Goal: Task Accomplishment & Management: Use online tool/utility

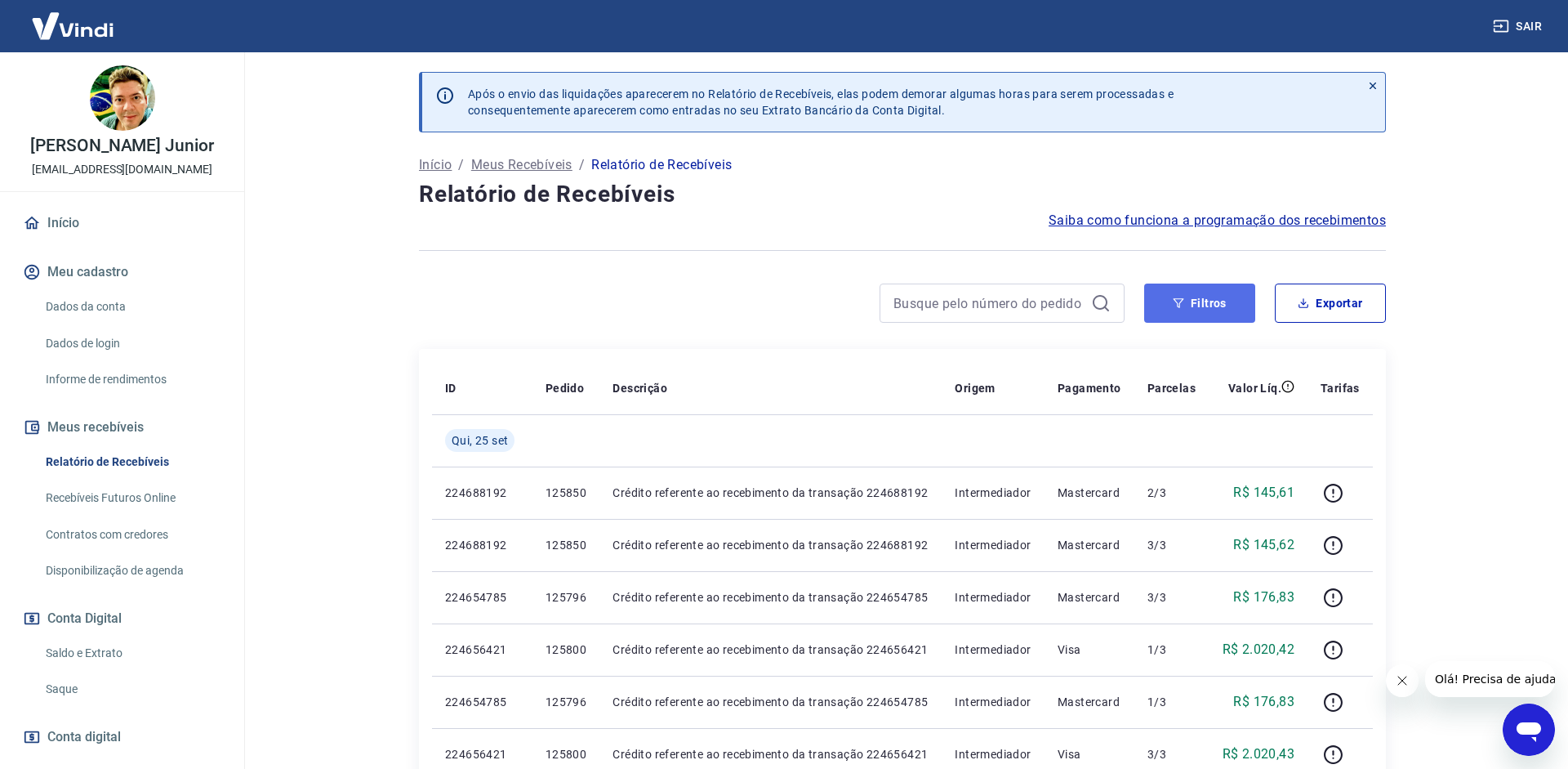
click at [1177, 302] on icon "button" at bounding box center [1178, 303] width 12 height 12
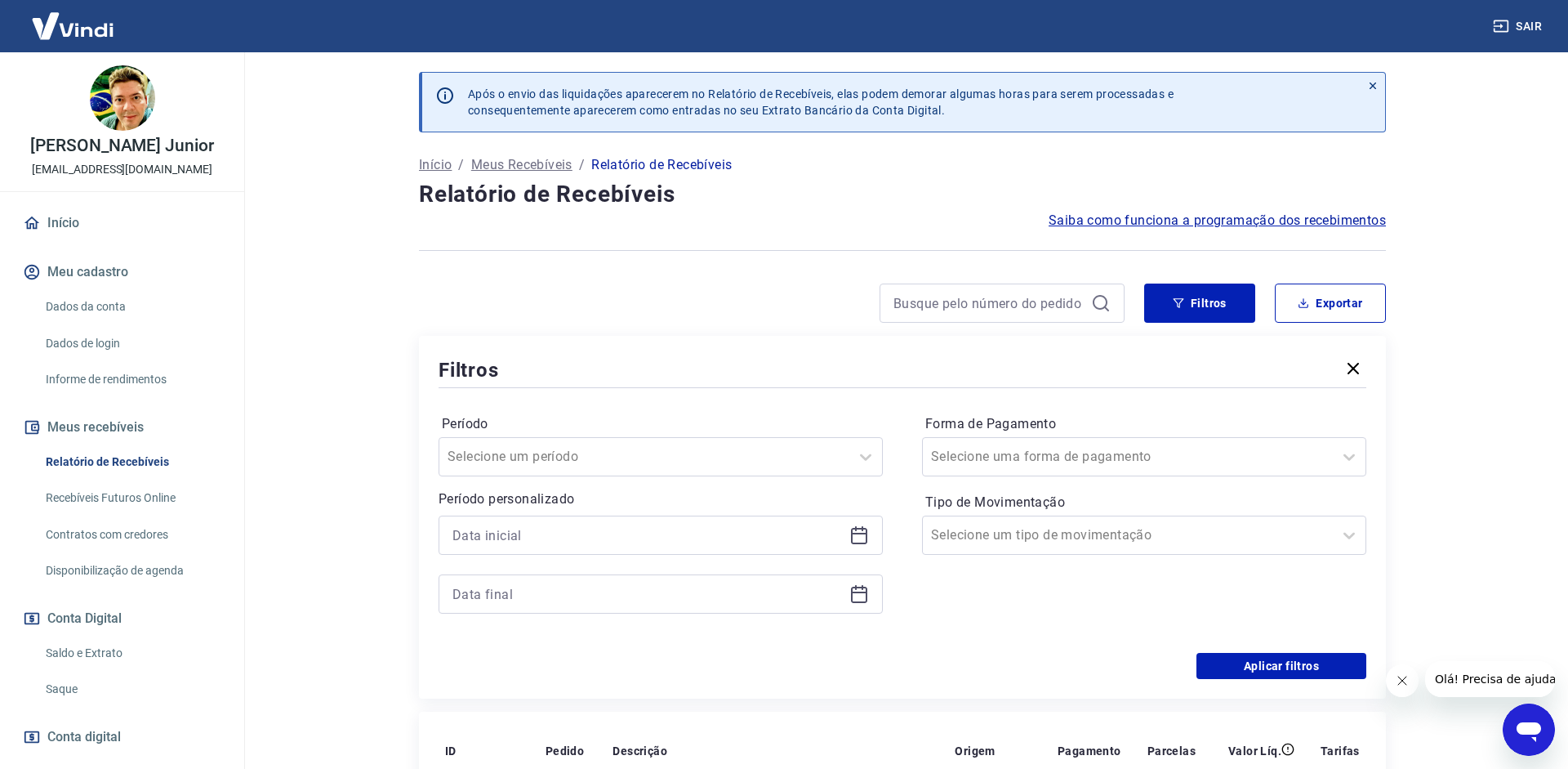
drag, startPoint x: 638, startPoint y: 510, endPoint x: 610, endPoint y: 525, distance: 31.8
click at [638, 511] on div "Período personalizado" at bounding box center [661, 551] width 445 height 124
click at [610, 526] on input at bounding box center [647, 535] width 391 height 24
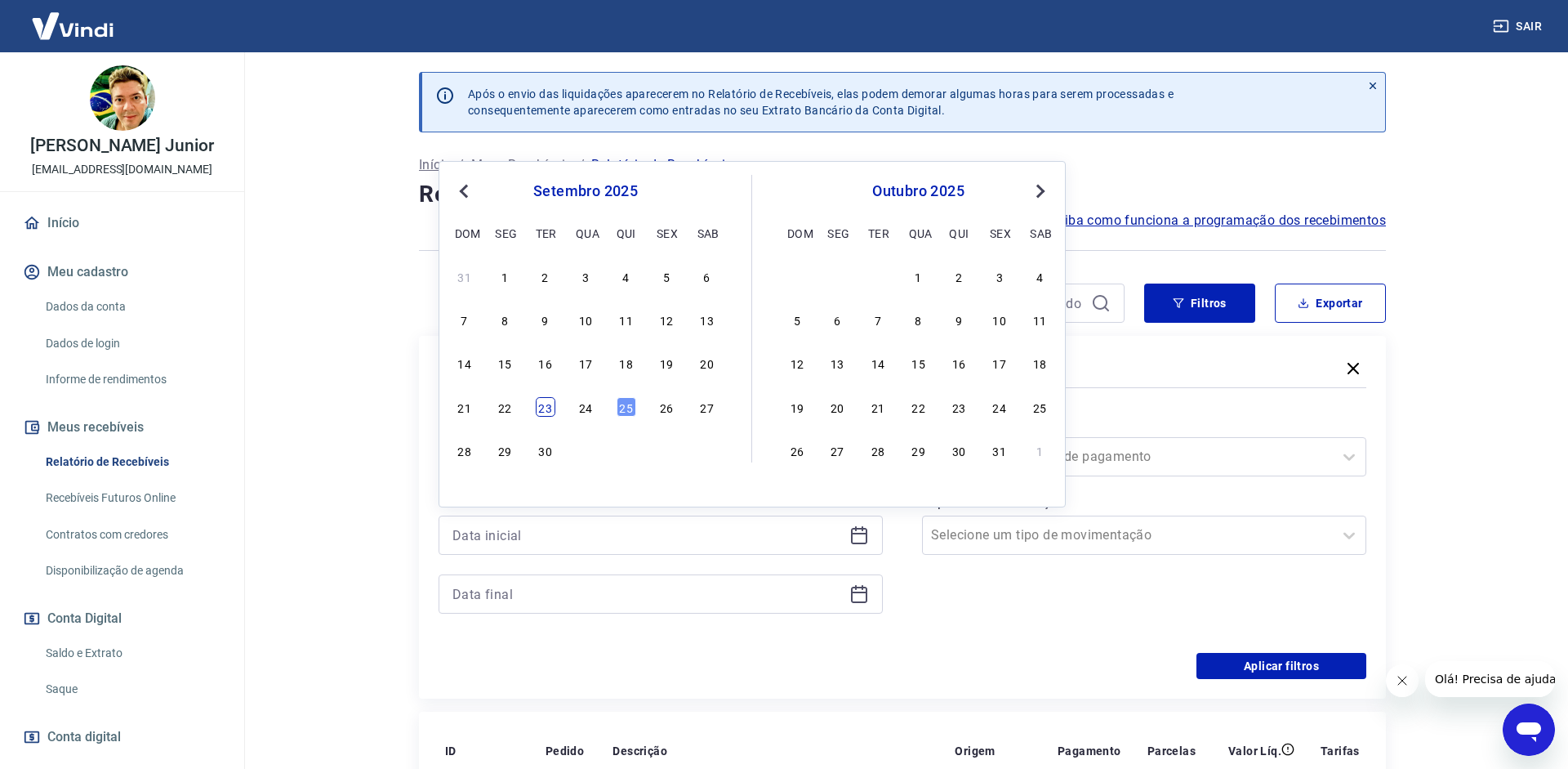
click at [543, 404] on div "23" at bounding box center [546, 407] width 20 height 20
type input "[DATE]"
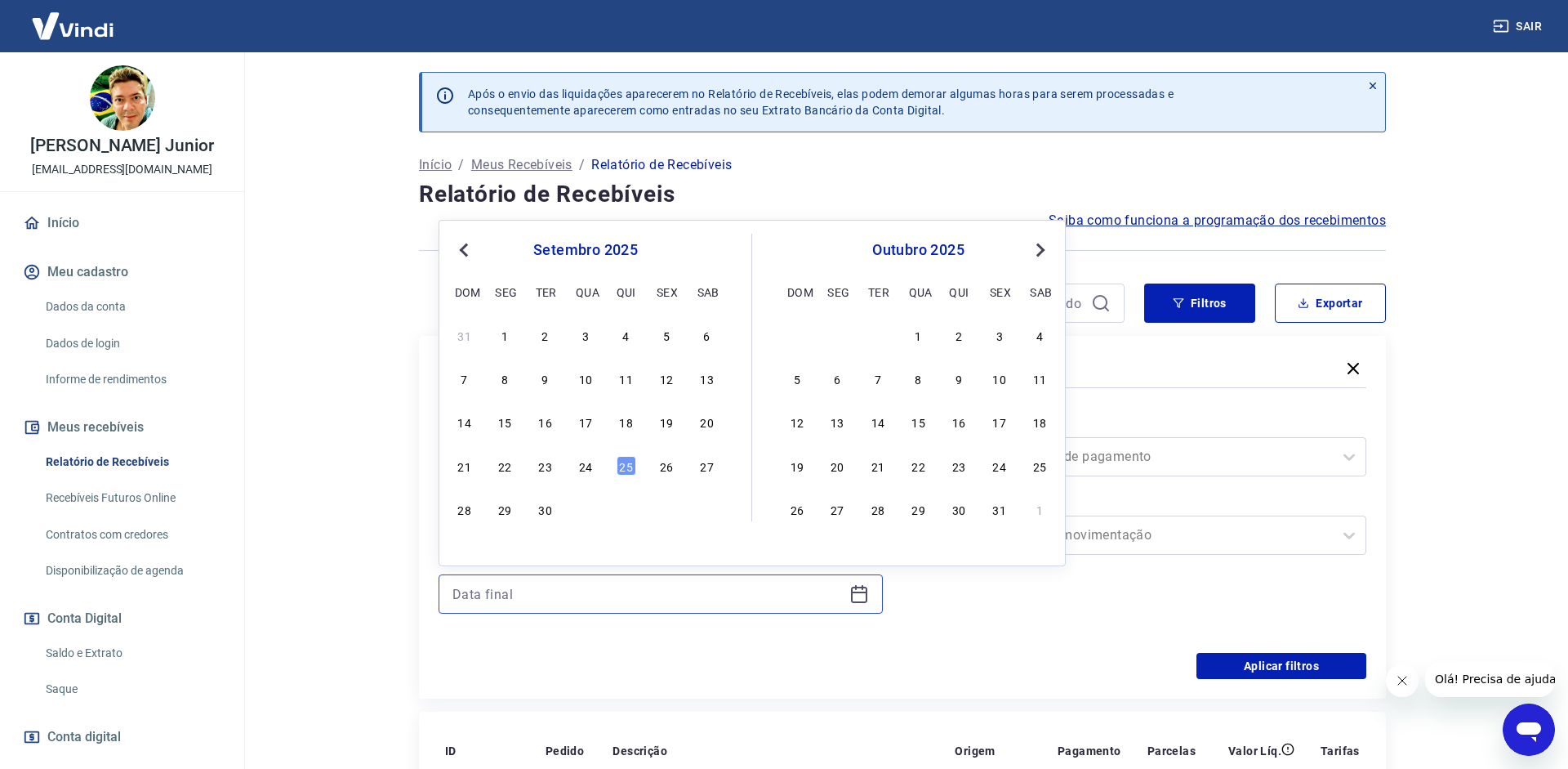
click at [534, 598] on input at bounding box center [647, 594] width 391 height 24
click at [592, 466] on div "24" at bounding box center [586, 466] width 20 height 20
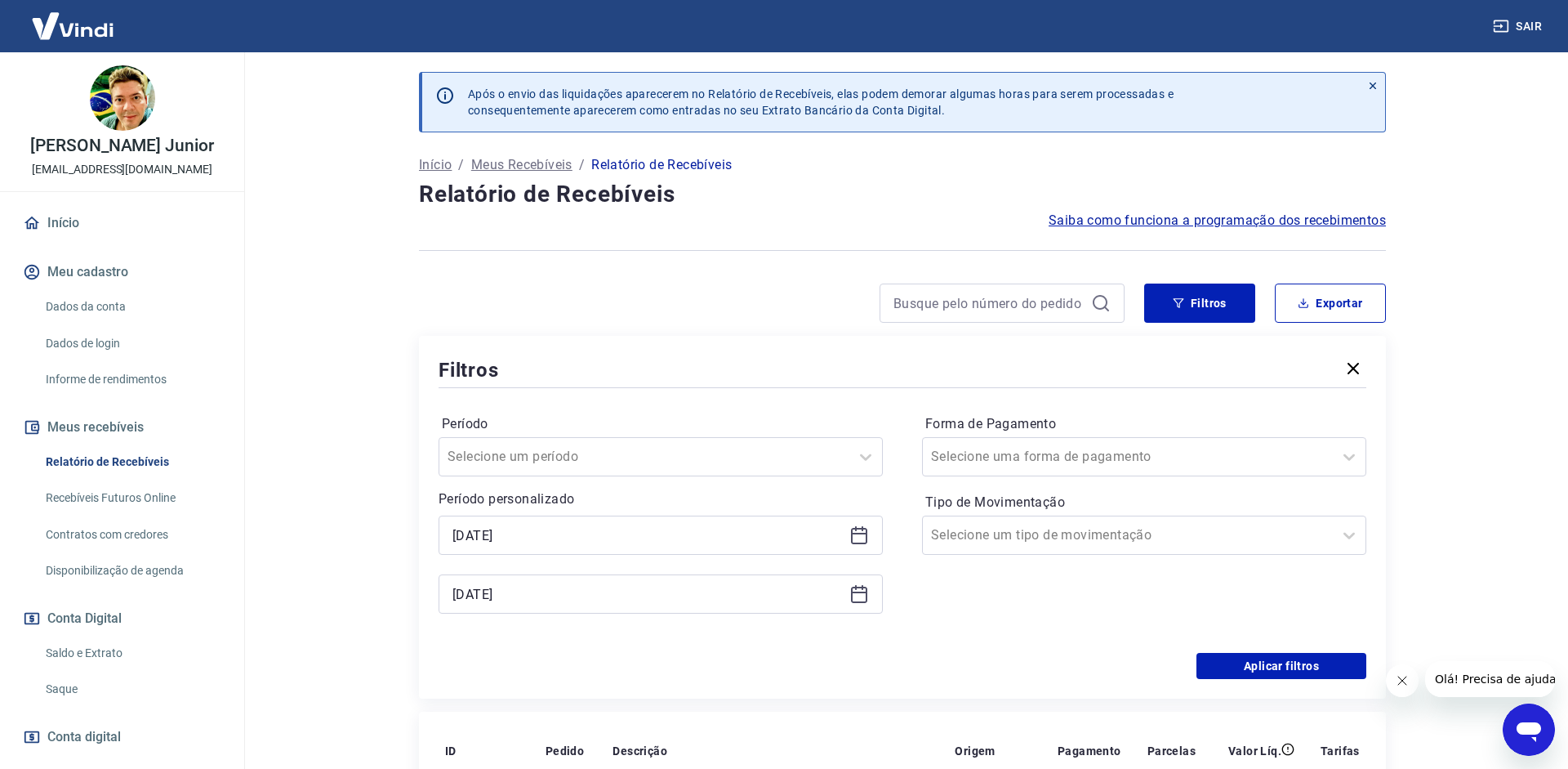
type input "[DATE]"
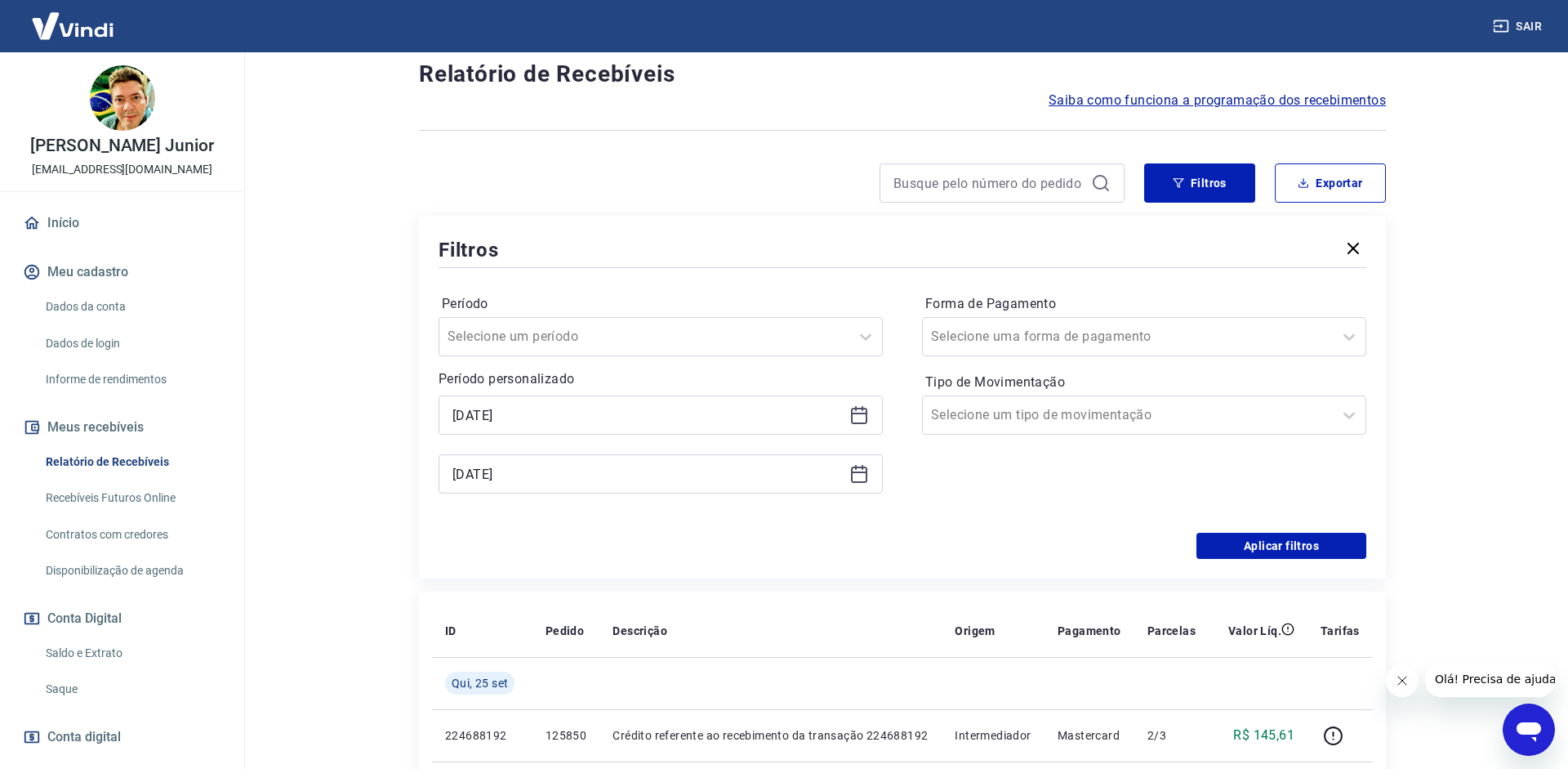
scroll to position [166, 0]
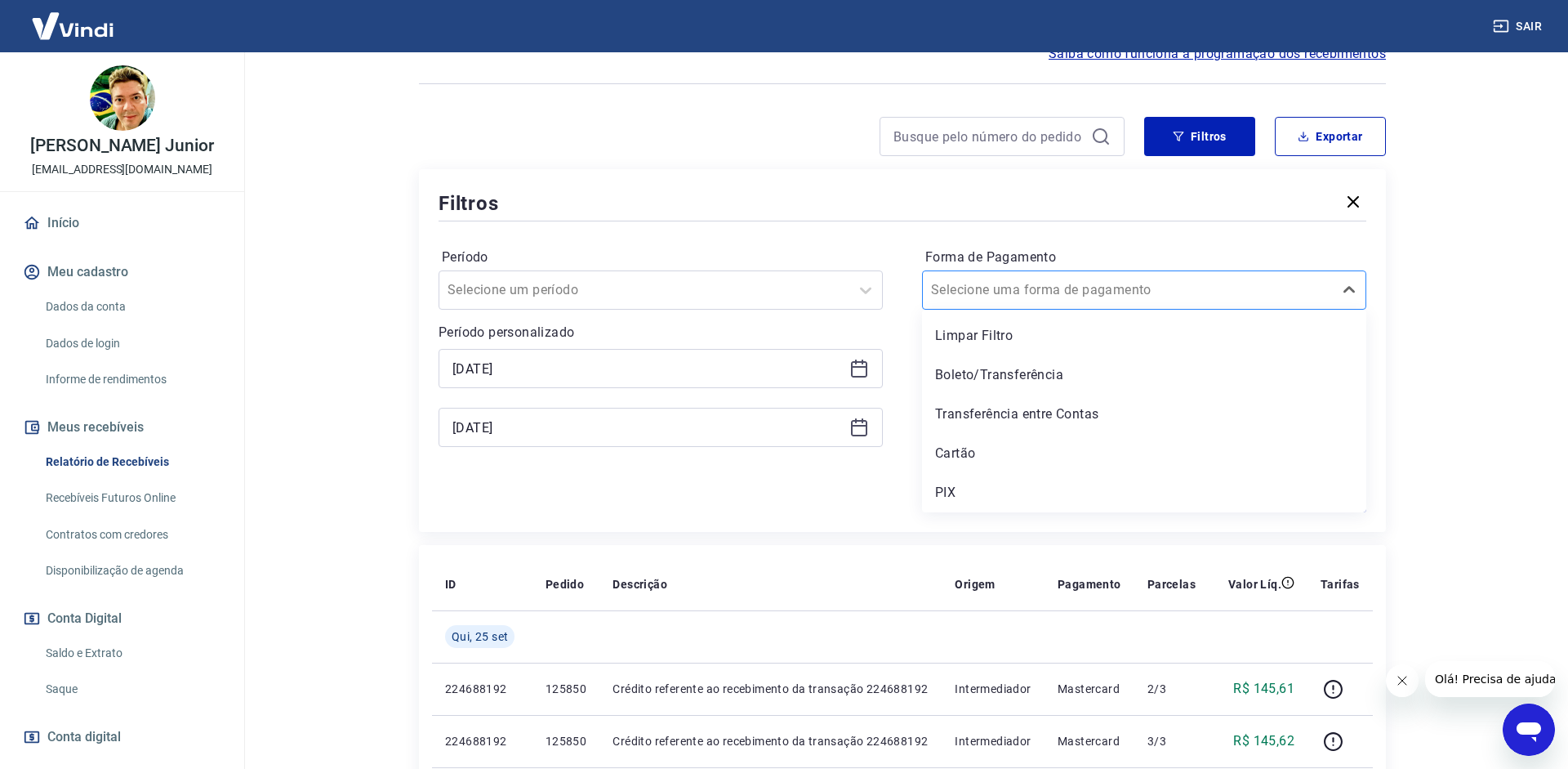
click at [1237, 304] on div "Selecione uma forma de pagamento" at bounding box center [1127, 289] width 410 height 29
click at [1077, 384] on div "Boleto/Transferência" at bounding box center [1143, 374] width 445 height 32
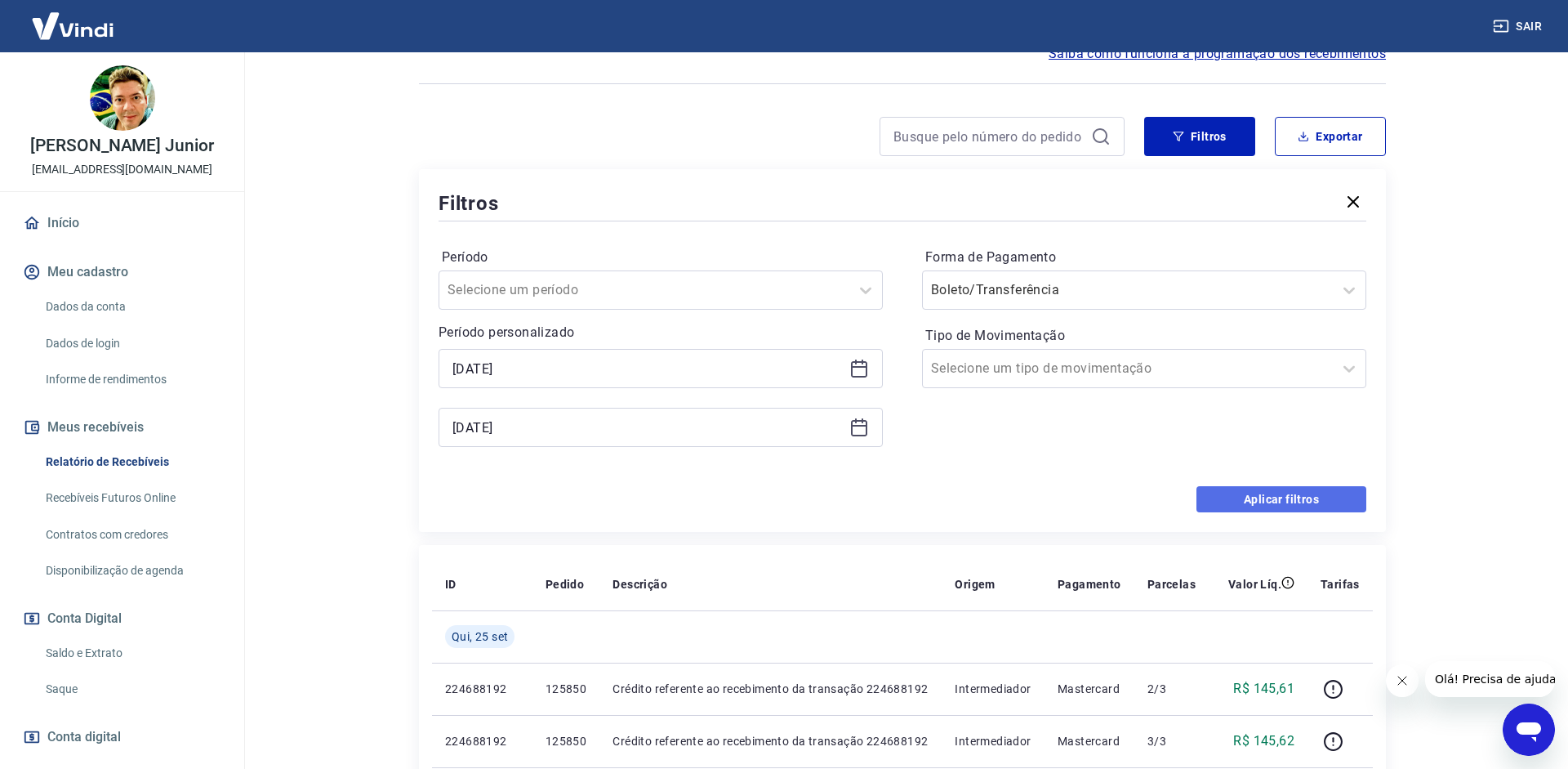
click at [1278, 509] on button "Aplicar filtros" at bounding box center [1281, 499] width 170 height 26
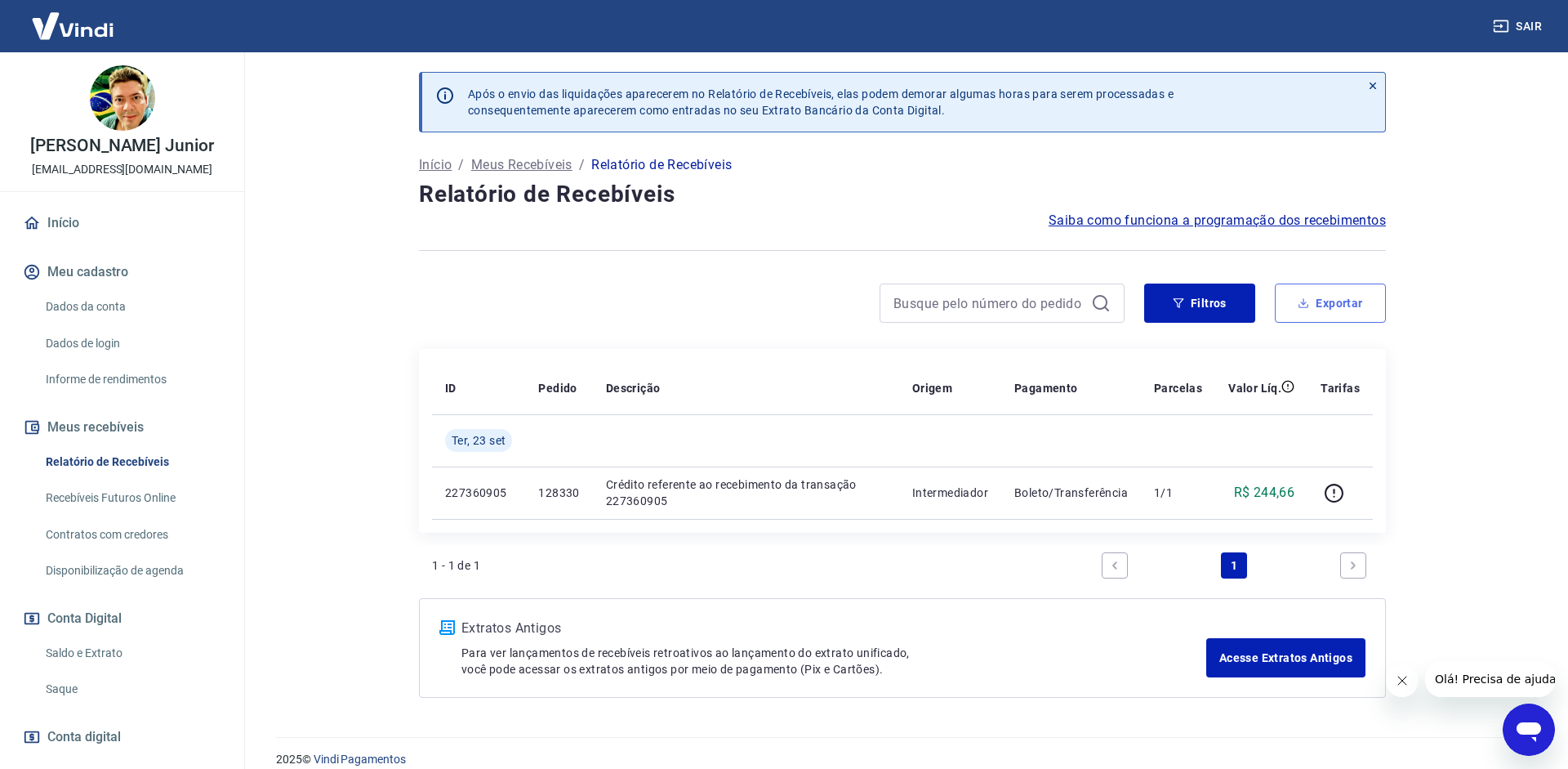
click at [1325, 300] on button "Exportar" at bounding box center [1330, 303] width 111 height 39
type input "[DATE]"
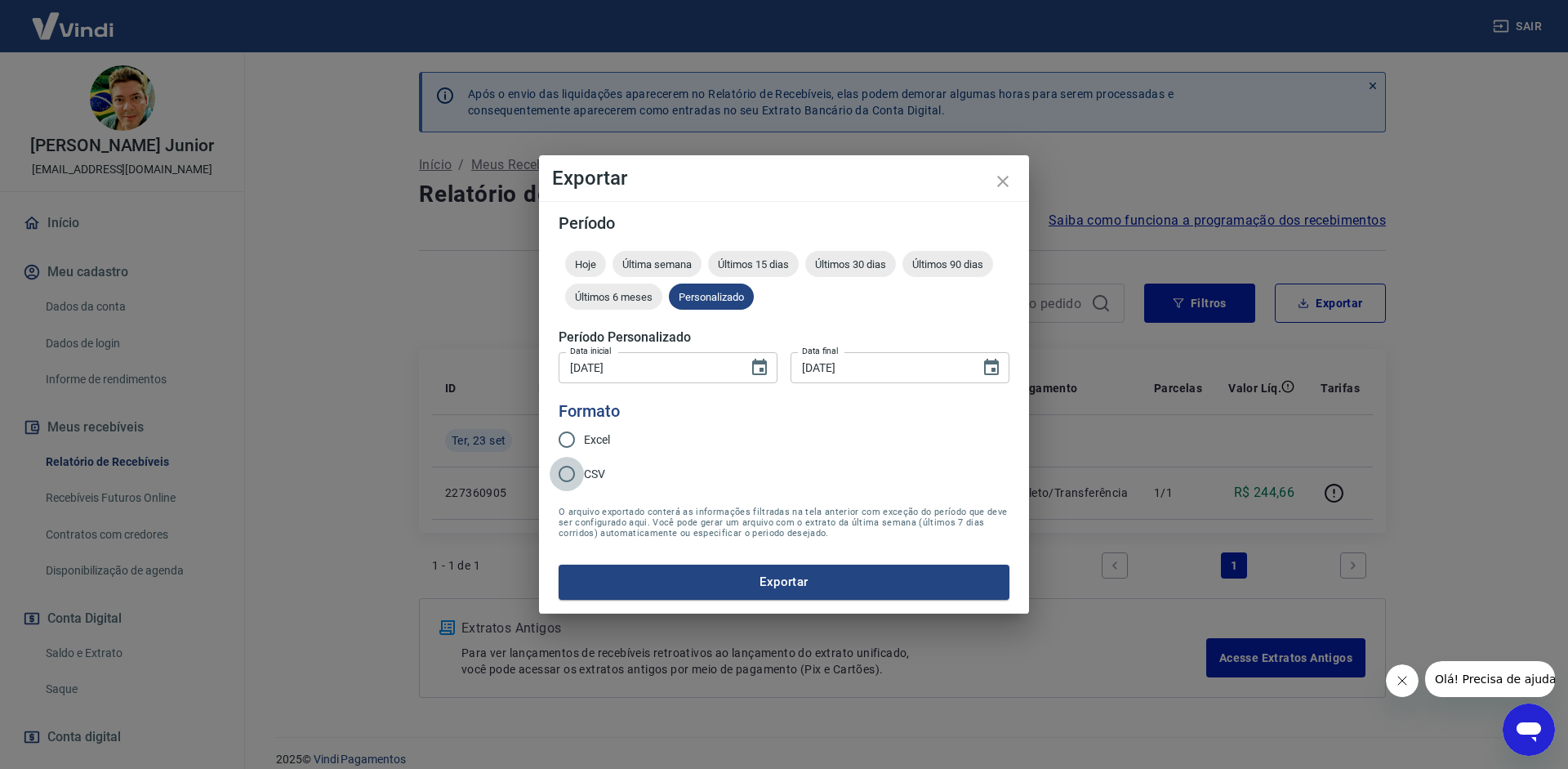
drag, startPoint x: 580, startPoint y: 471, endPoint x: 590, endPoint y: 481, distance: 14.1
click at [579, 471] on input "CSV" at bounding box center [566, 473] width 34 height 34
radio input "true"
click at [657, 585] on button "Exportar" at bounding box center [784, 581] width 450 height 34
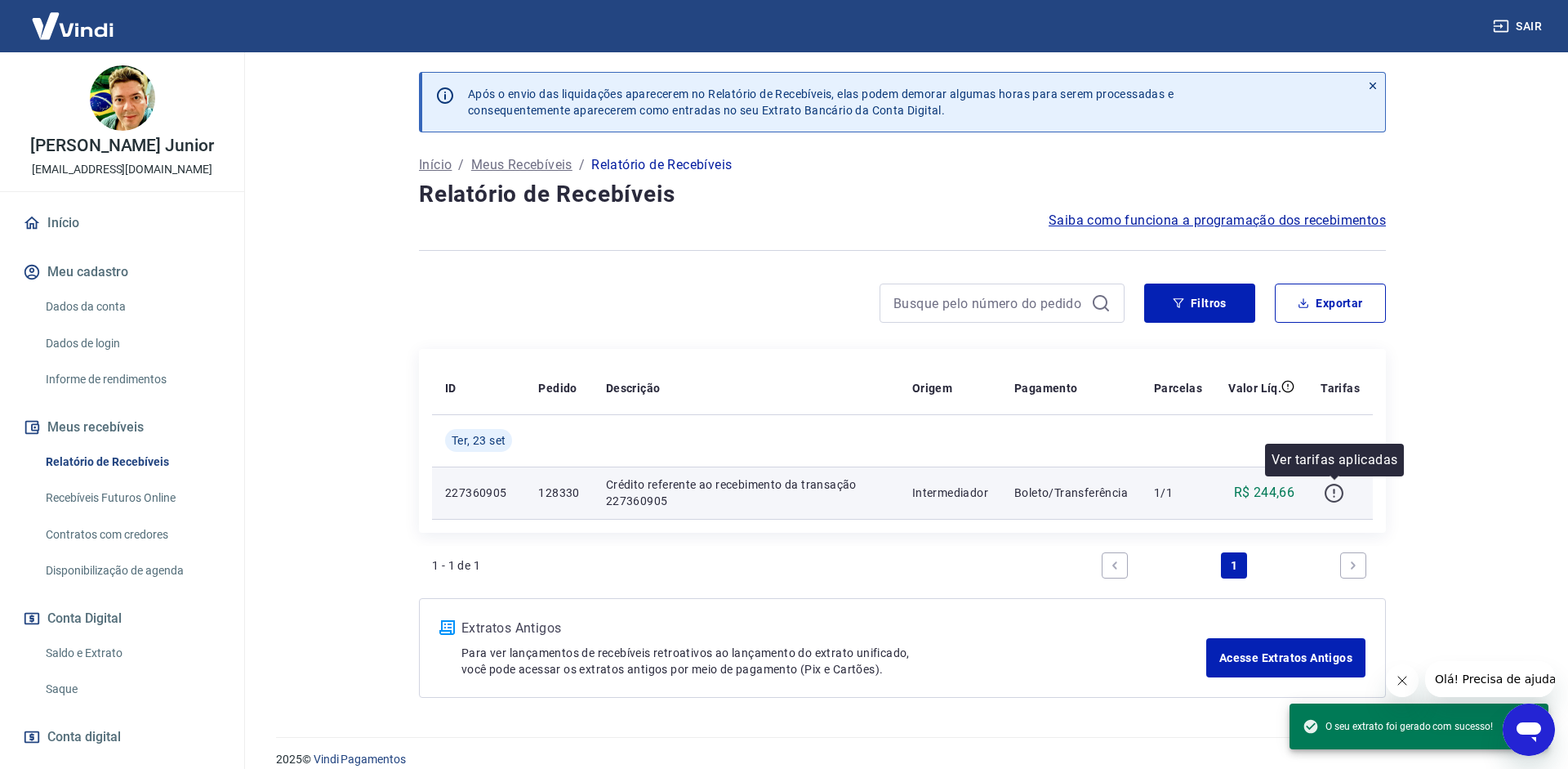
click at [1343, 495] on icon "button" at bounding box center [1334, 493] width 19 height 19
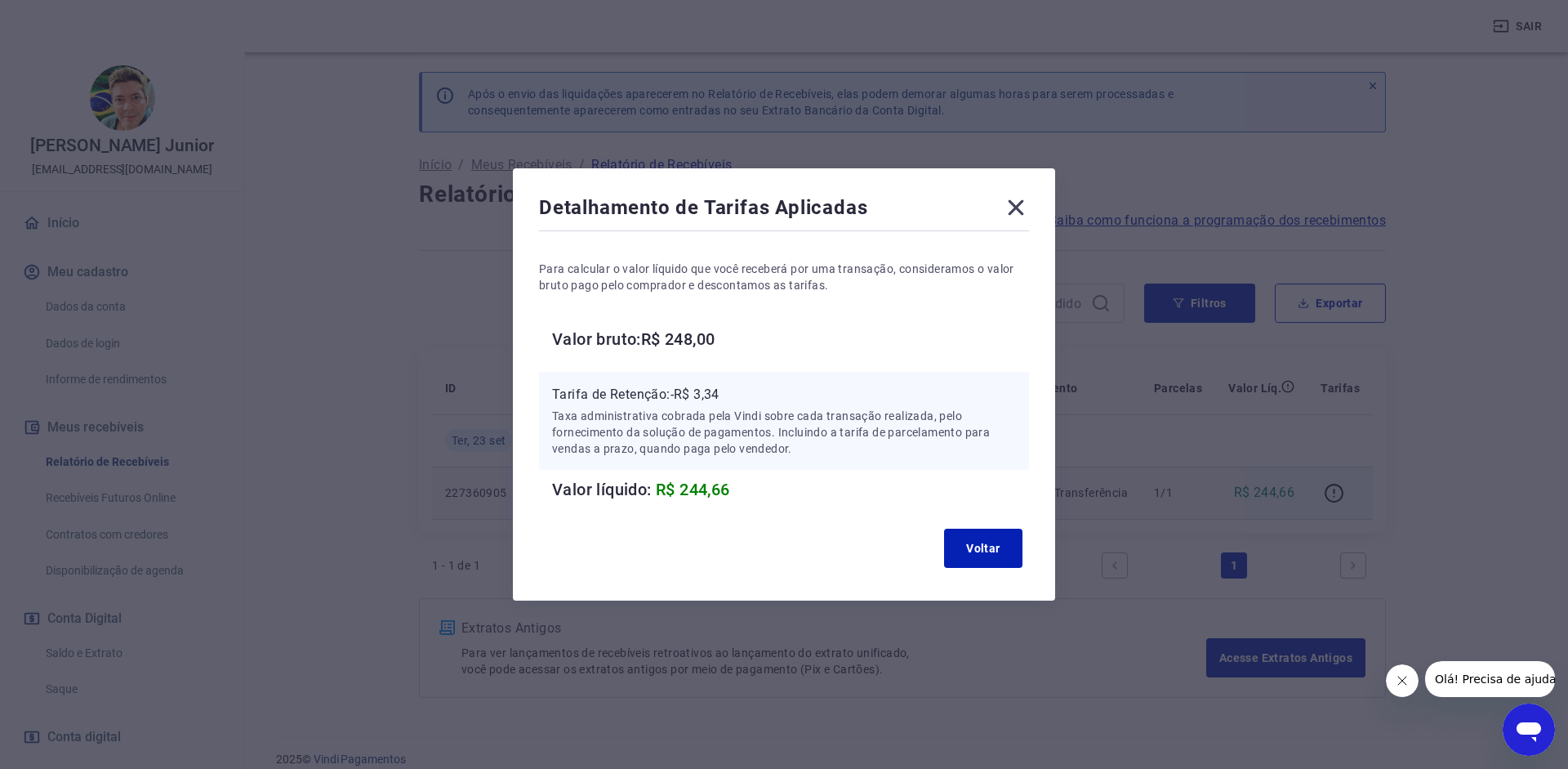
click at [1014, 190] on div "Detalhamento de Tarifas Aplicadas Para calcular o valor líquido que você recebe…" at bounding box center [784, 384] width 543 height 432
click at [1014, 206] on icon at bounding box center [1016, 208] width 16 height 16
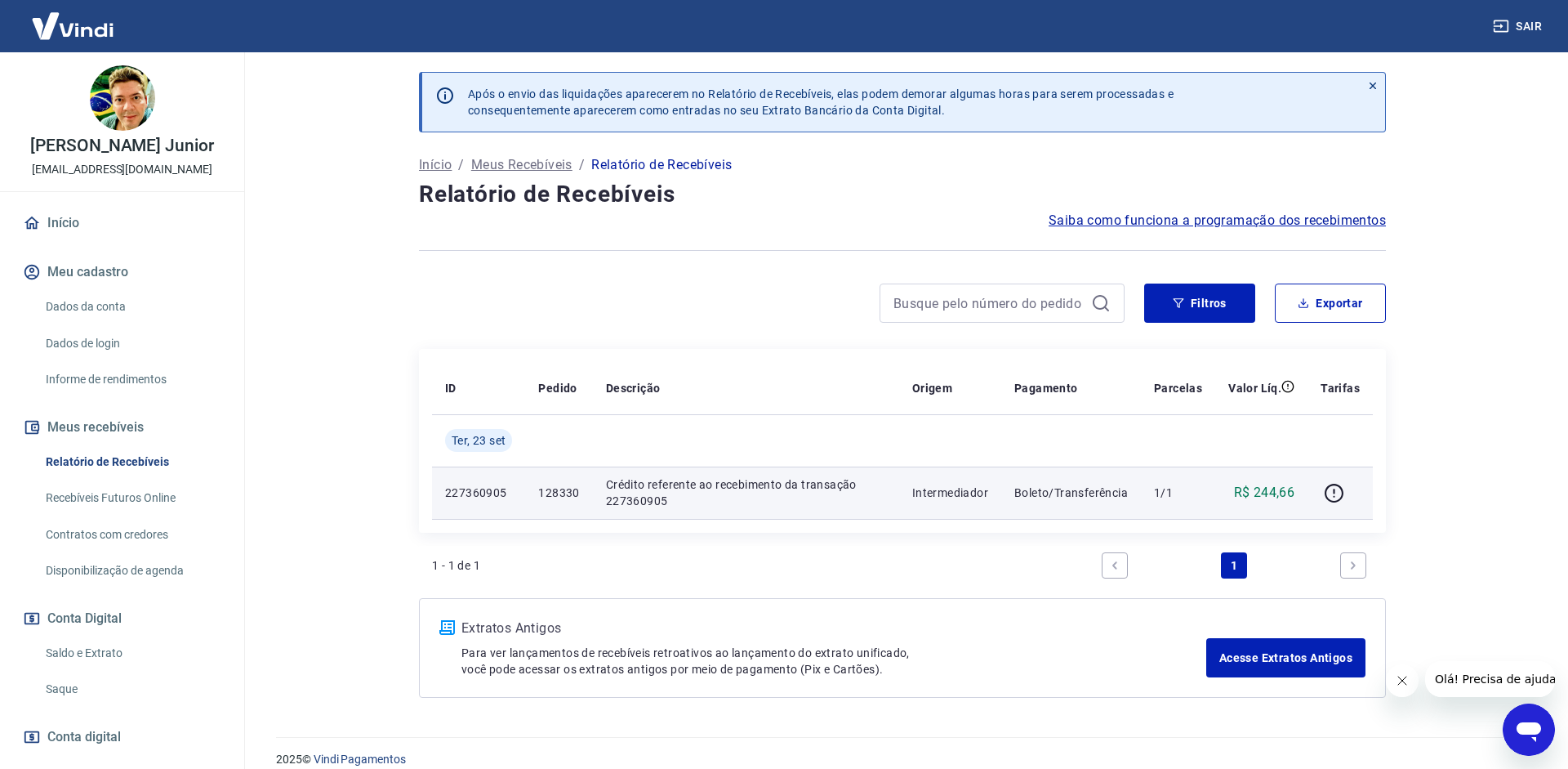
click at [1310, 283] on div "Após o envio das liquidações aparecerem no Relatório de Recebíveis, elas podem …" at bounding box center [902, 385] width 1006 height 665
click at [1312, 297] on button "Exportar" at bounding box center [1330, 303] width 111 height 39
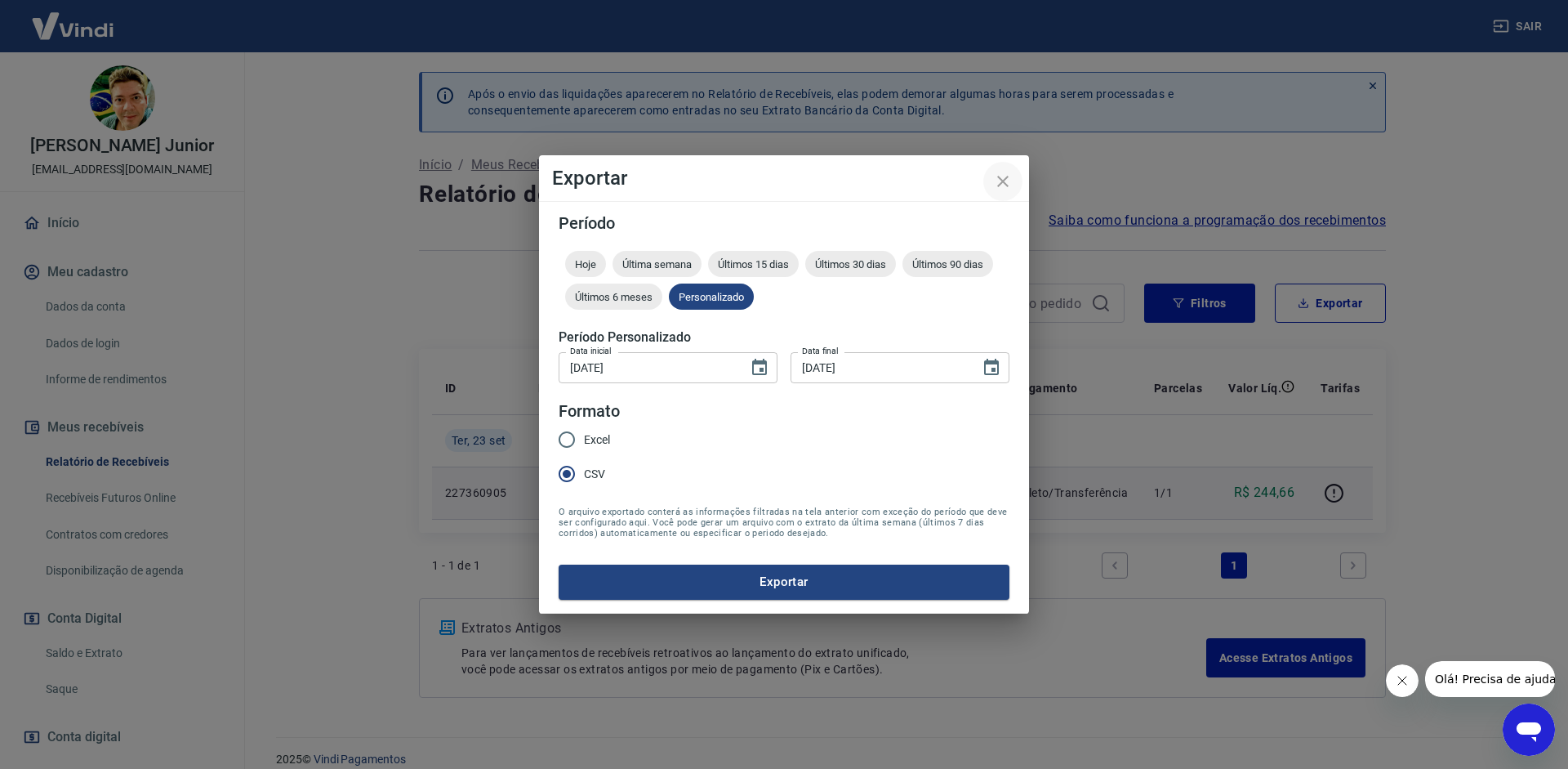
click at [1001, 176] on icon "close" at bounding box center [1003, 181] width 20 height 20
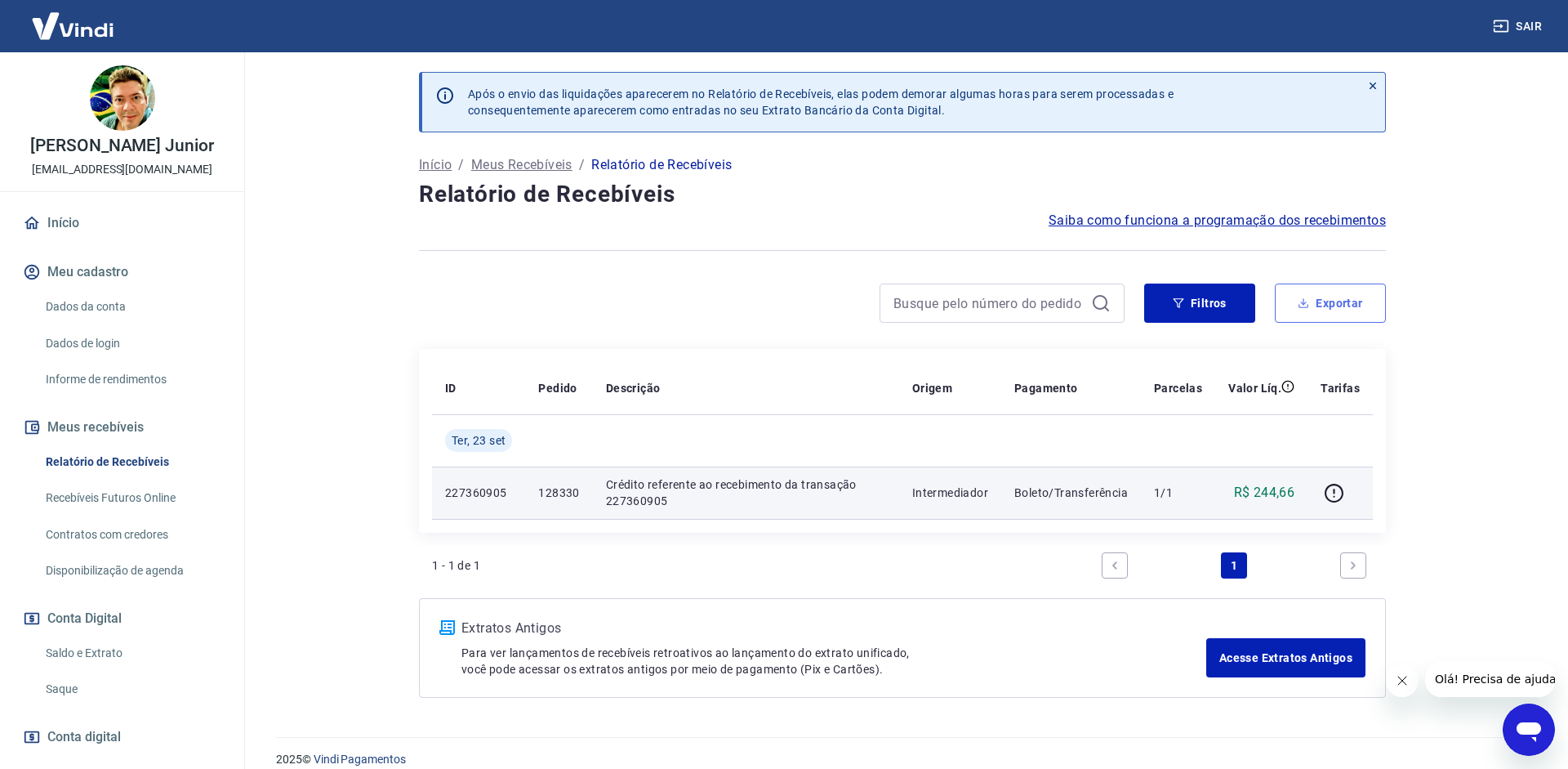
click at [1325, 304] on button "Exportar" at bounding box center [1330, 303] width 111 height 39
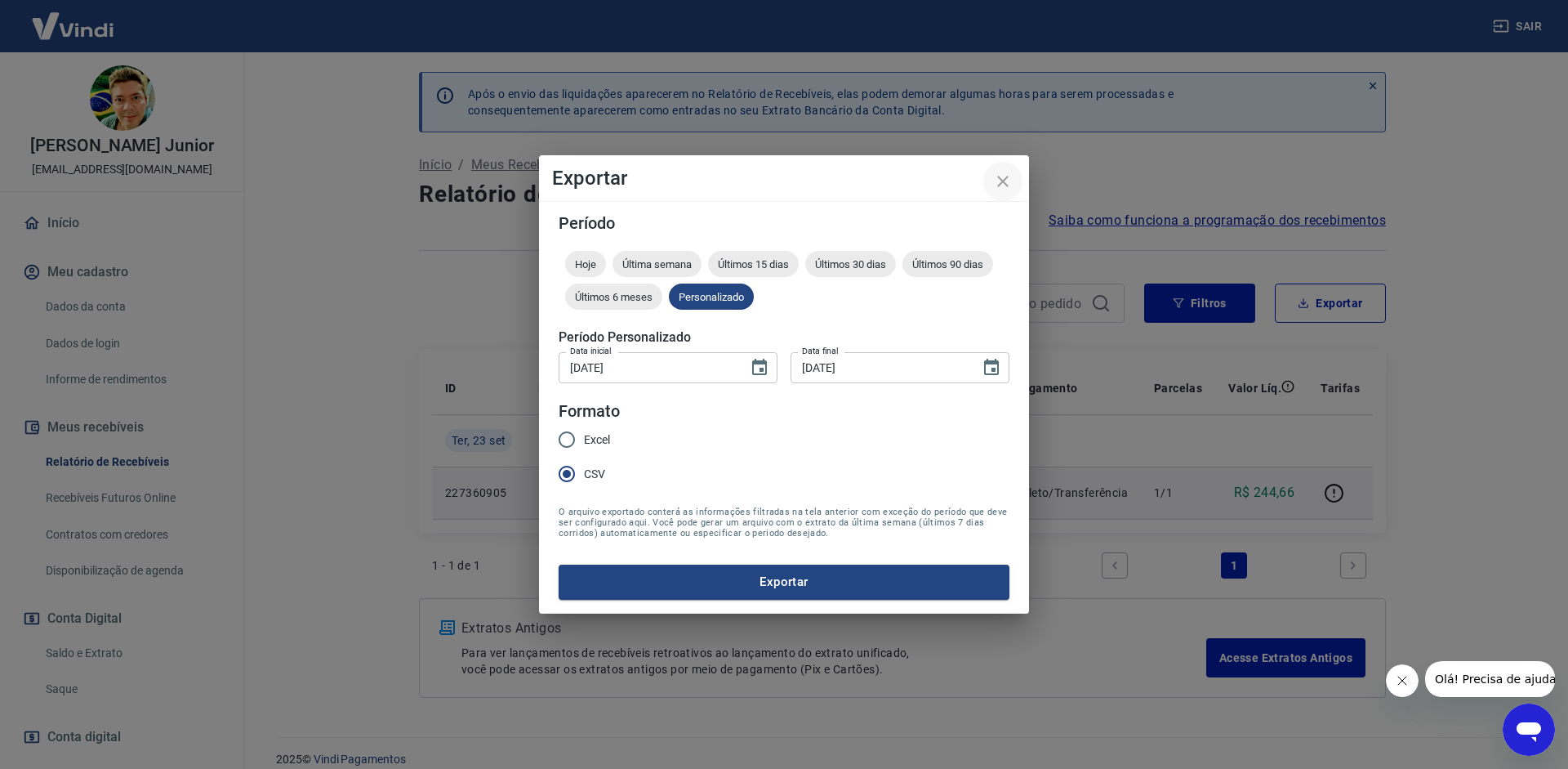
click at [1008, 183] on icon "close" at bounding box center [1003, 181] width 20 height 20
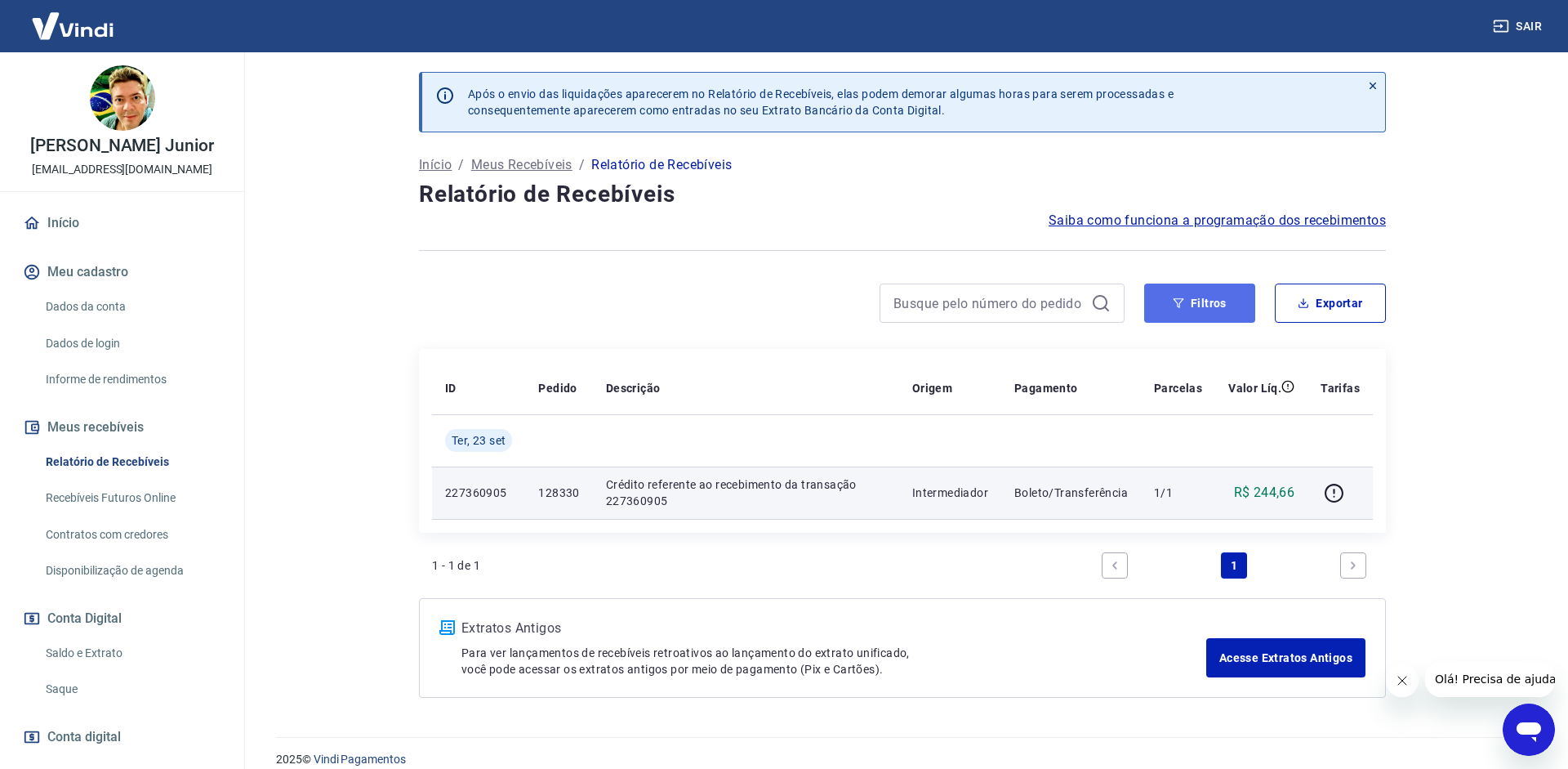
click at [1222, 314] on button "Filtros" at bounding box center [1200, 303] width 111 height 39
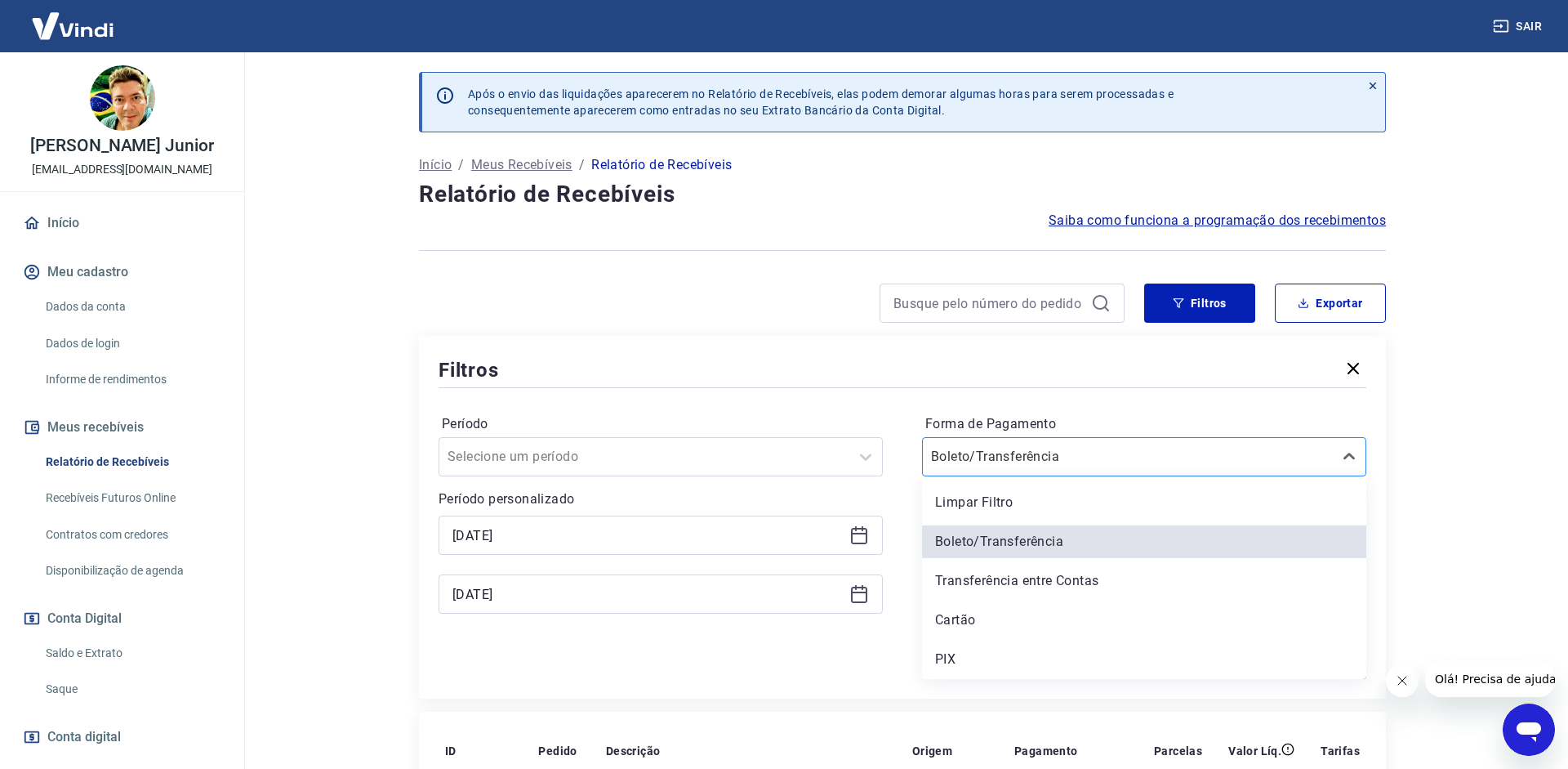
click at [1102, 469] on div "Boleto/Transferência" at bounding box center [1127, 456] width 410 height 29
click at [1014, 621] on div "Cartão" at bounding box center [1143, 619] width 445 height 32
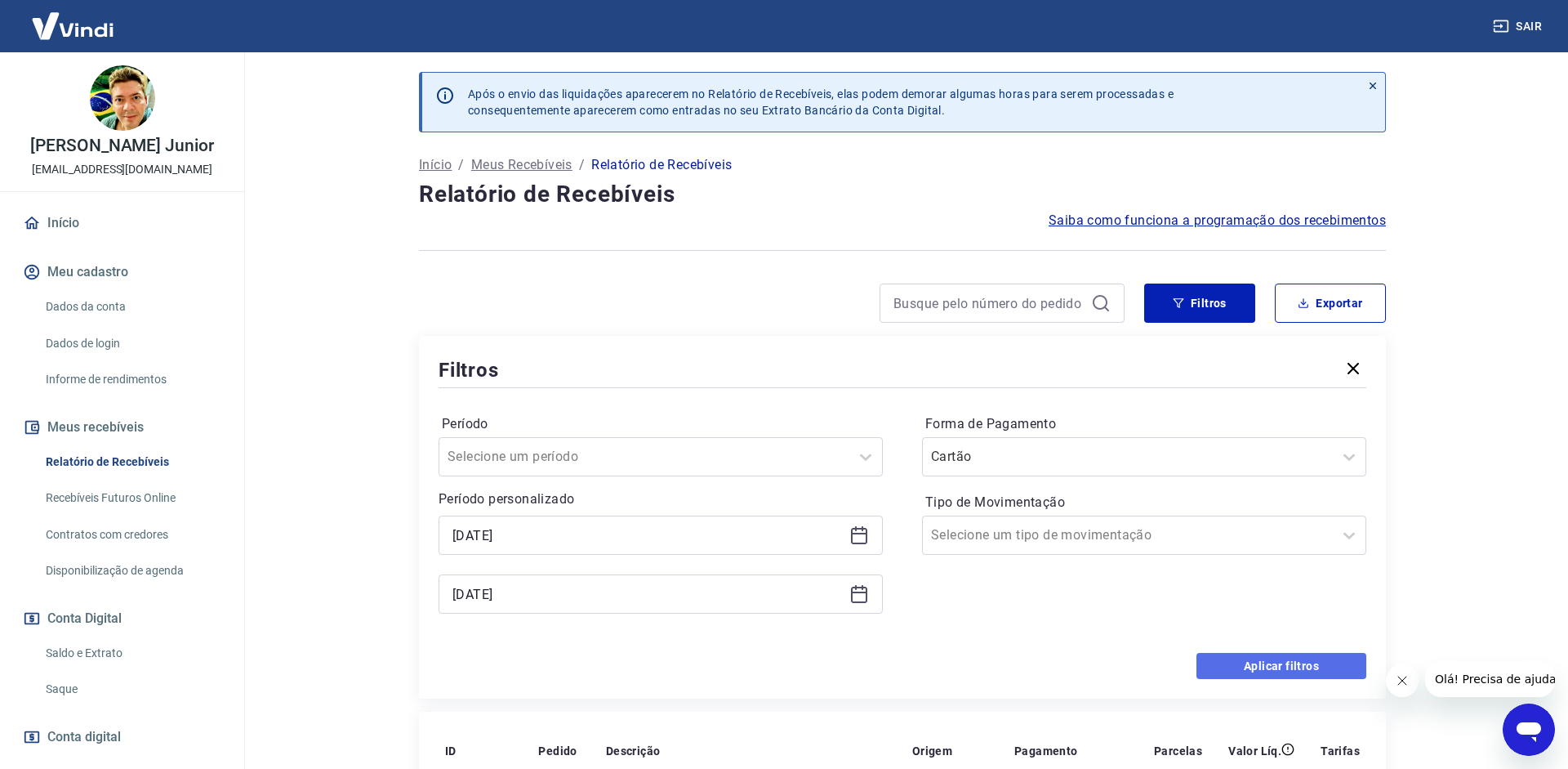
click at [1238, 657] on button "Aplicar filtros" at bounding box center [1281, 665] width 170 height 26
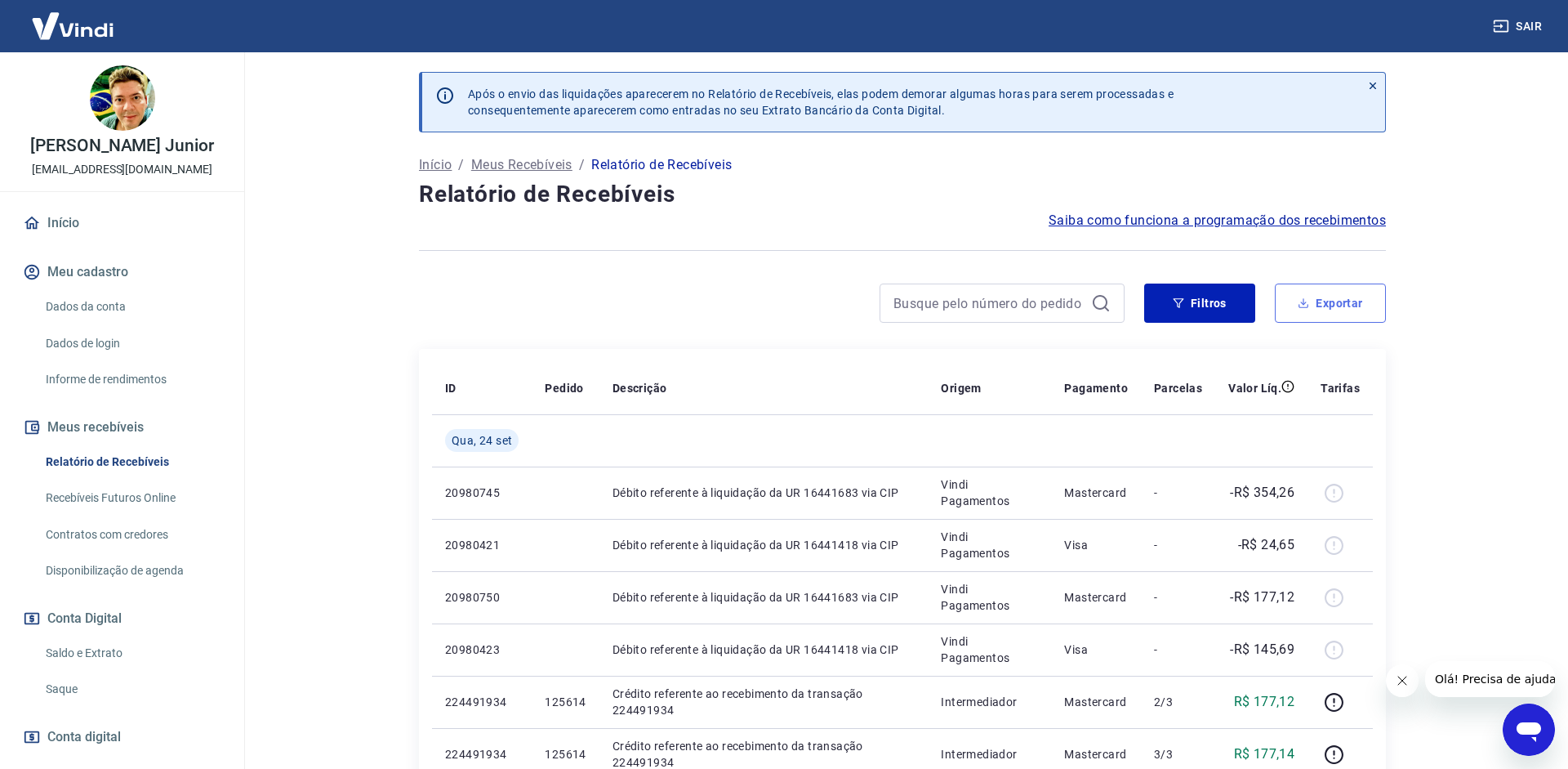
click at [1293, 313] on button "Exportar" at bounding box center [1330, 303] width 111 height 39
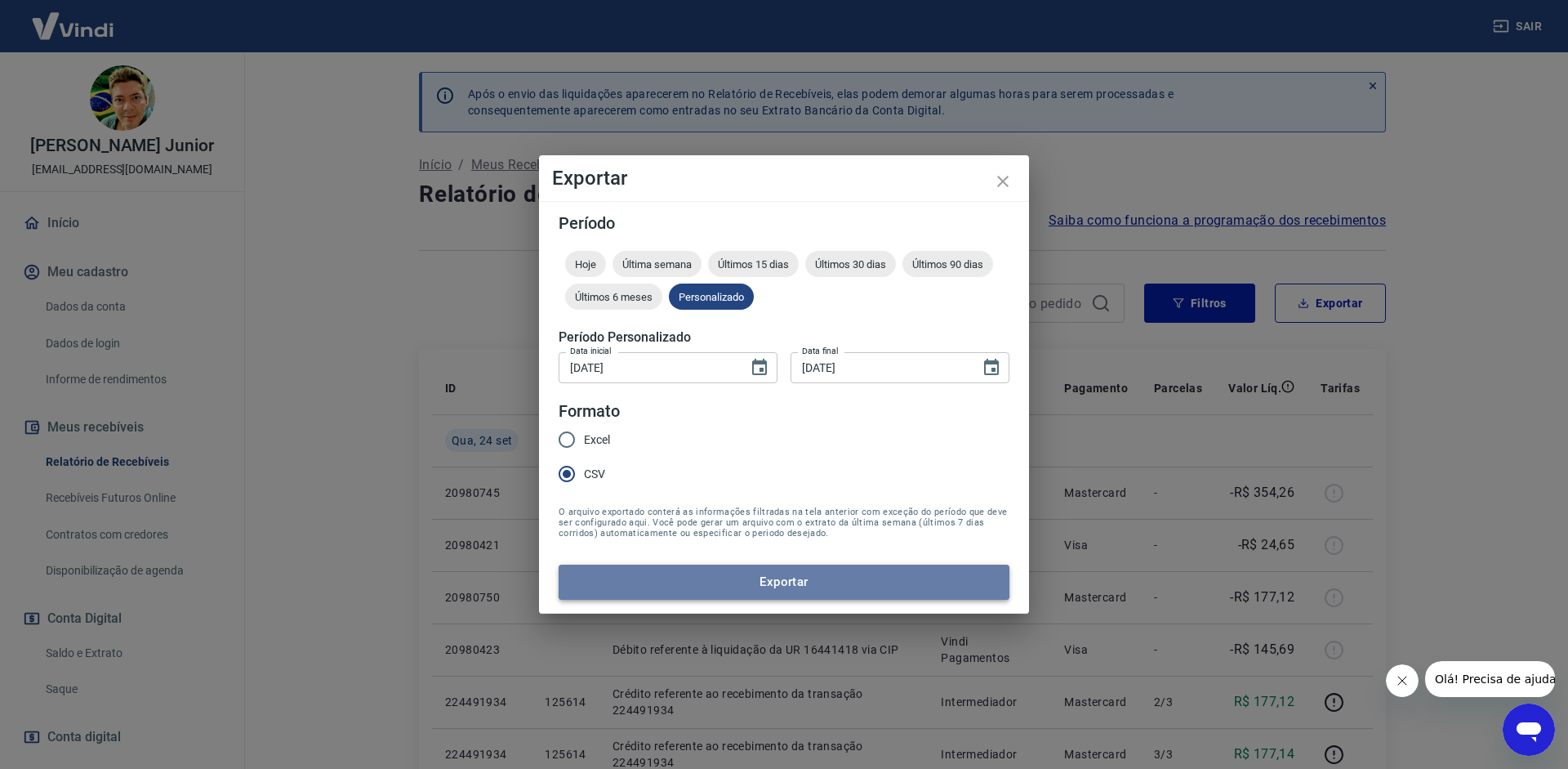
click at [780, 583] on button "Exportar" at bounding box center [784, 581] width 450 height 34
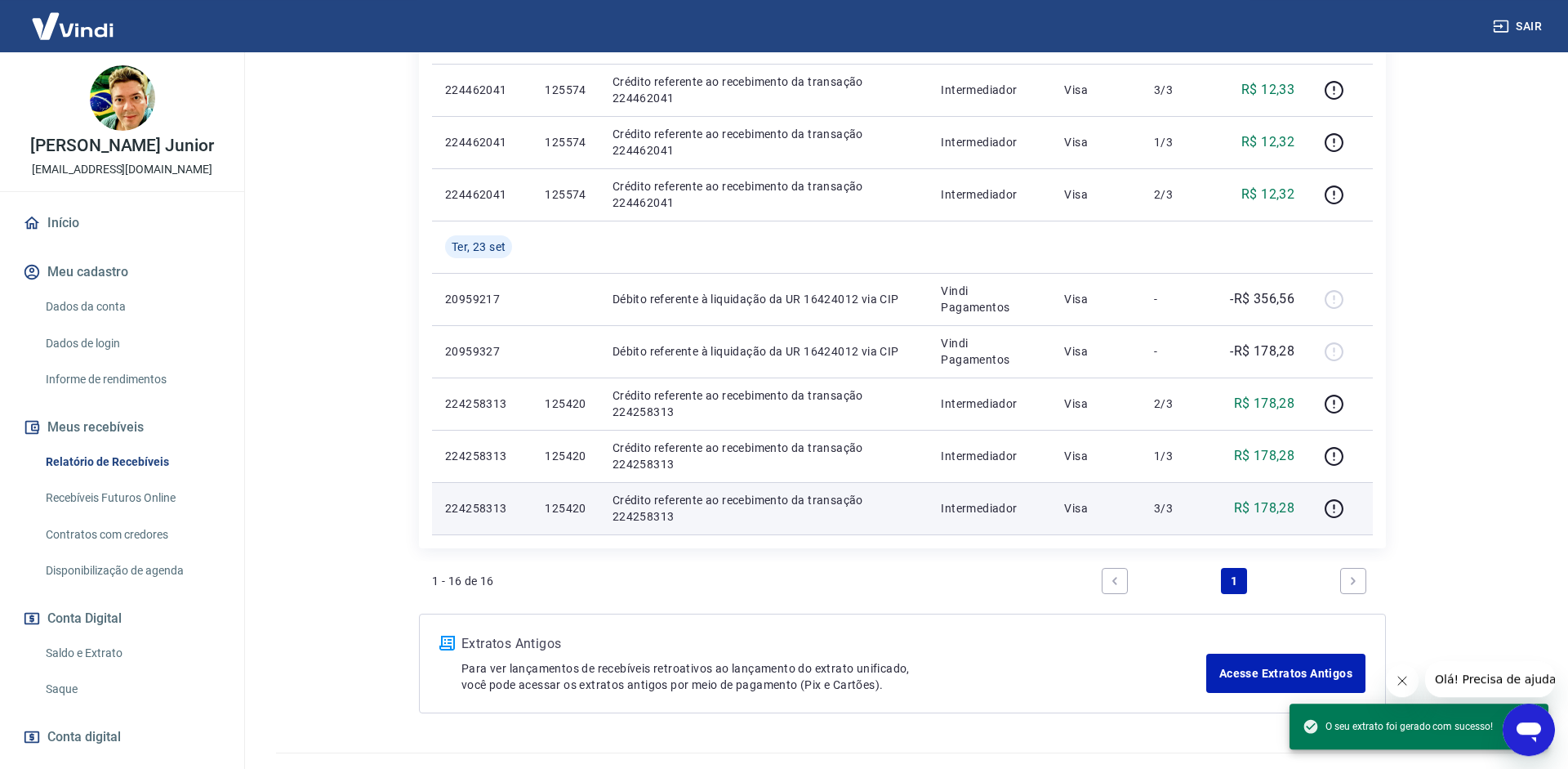
scroll to position [855, 0]
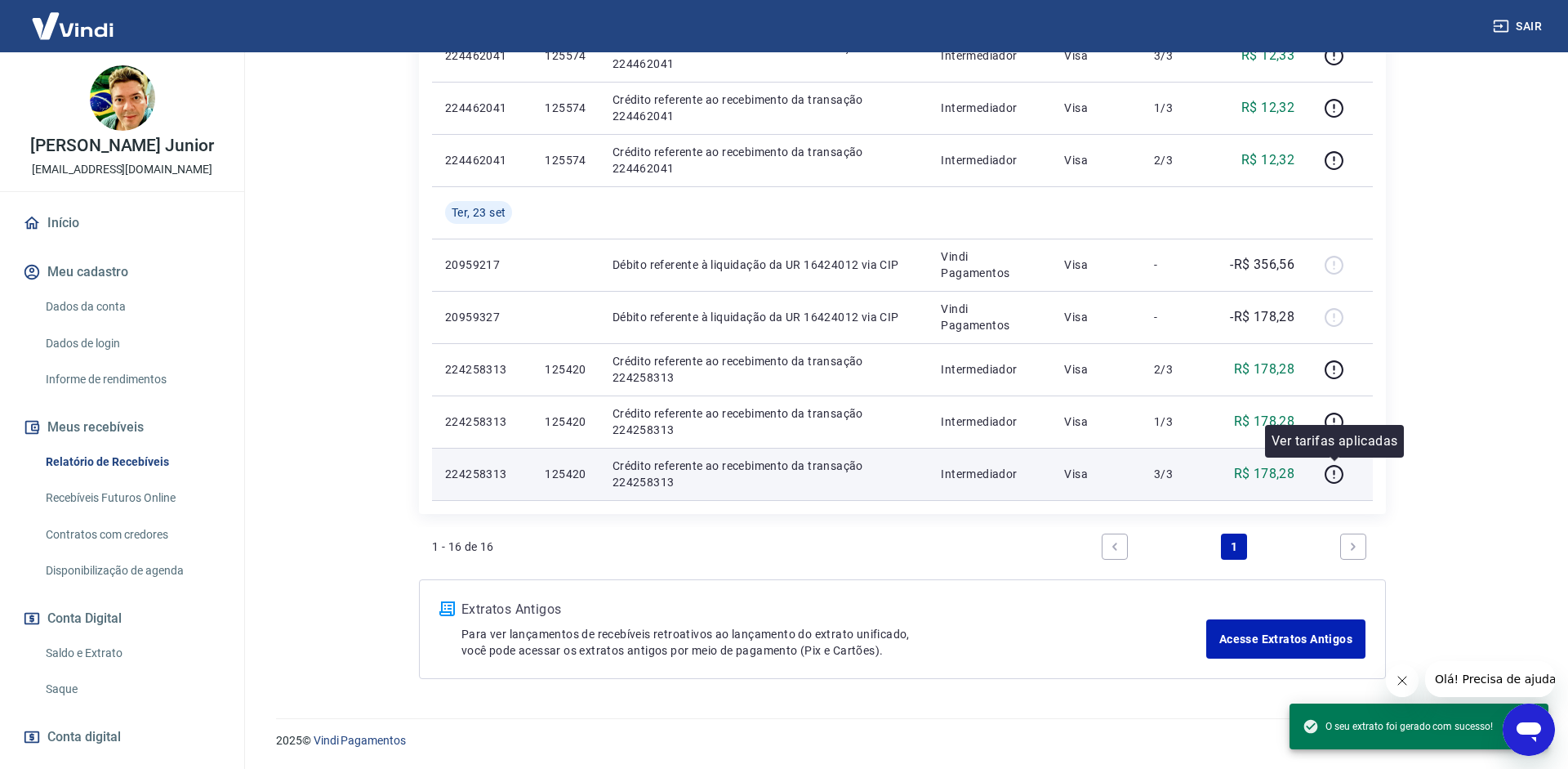
click at [1354, 471] on div at bounding box center [1339, 473] width 39 height 26
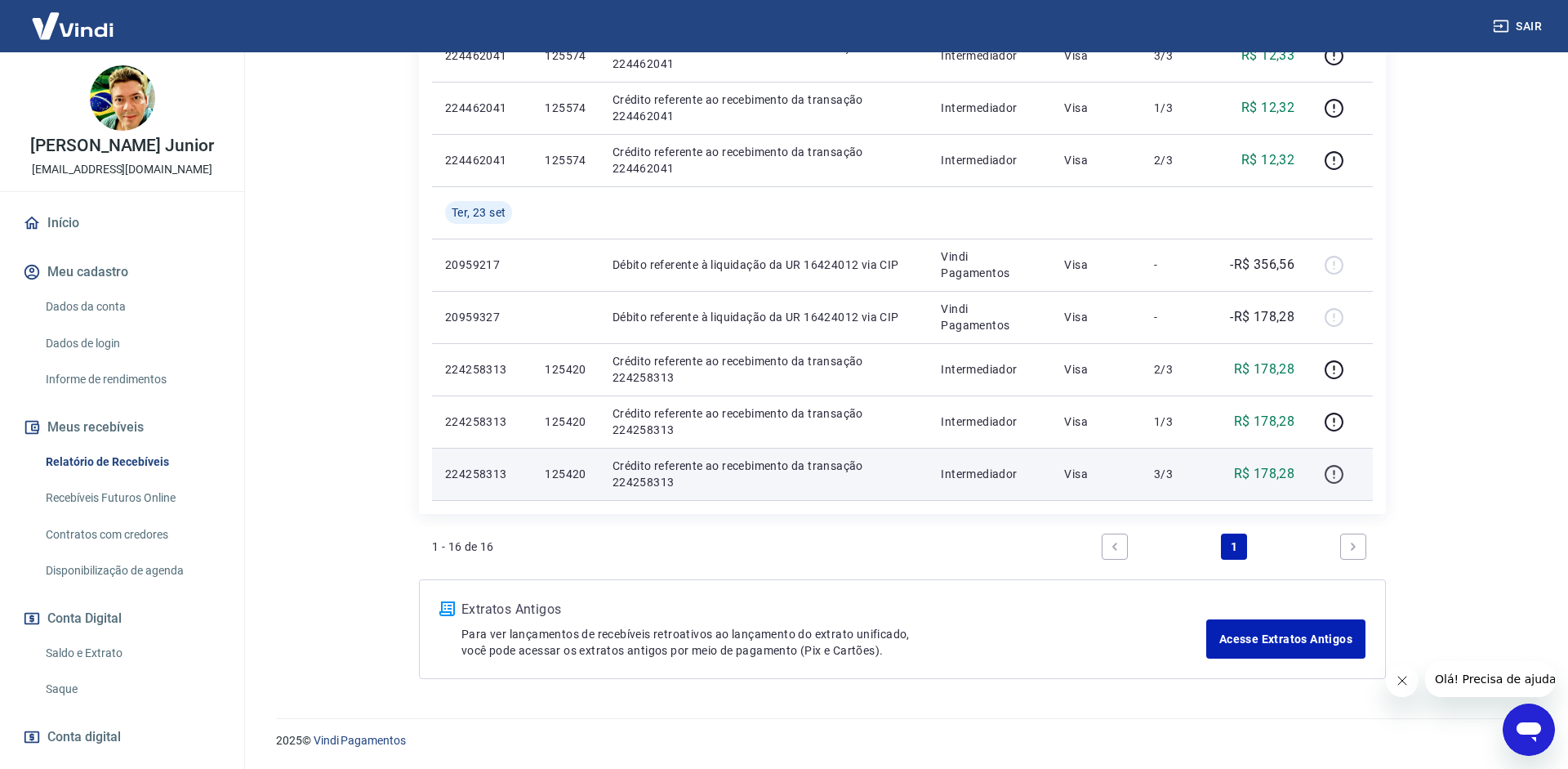
click at [1339, 471] on icon "button" at bounding box center [1334, 474] width 21 height 21
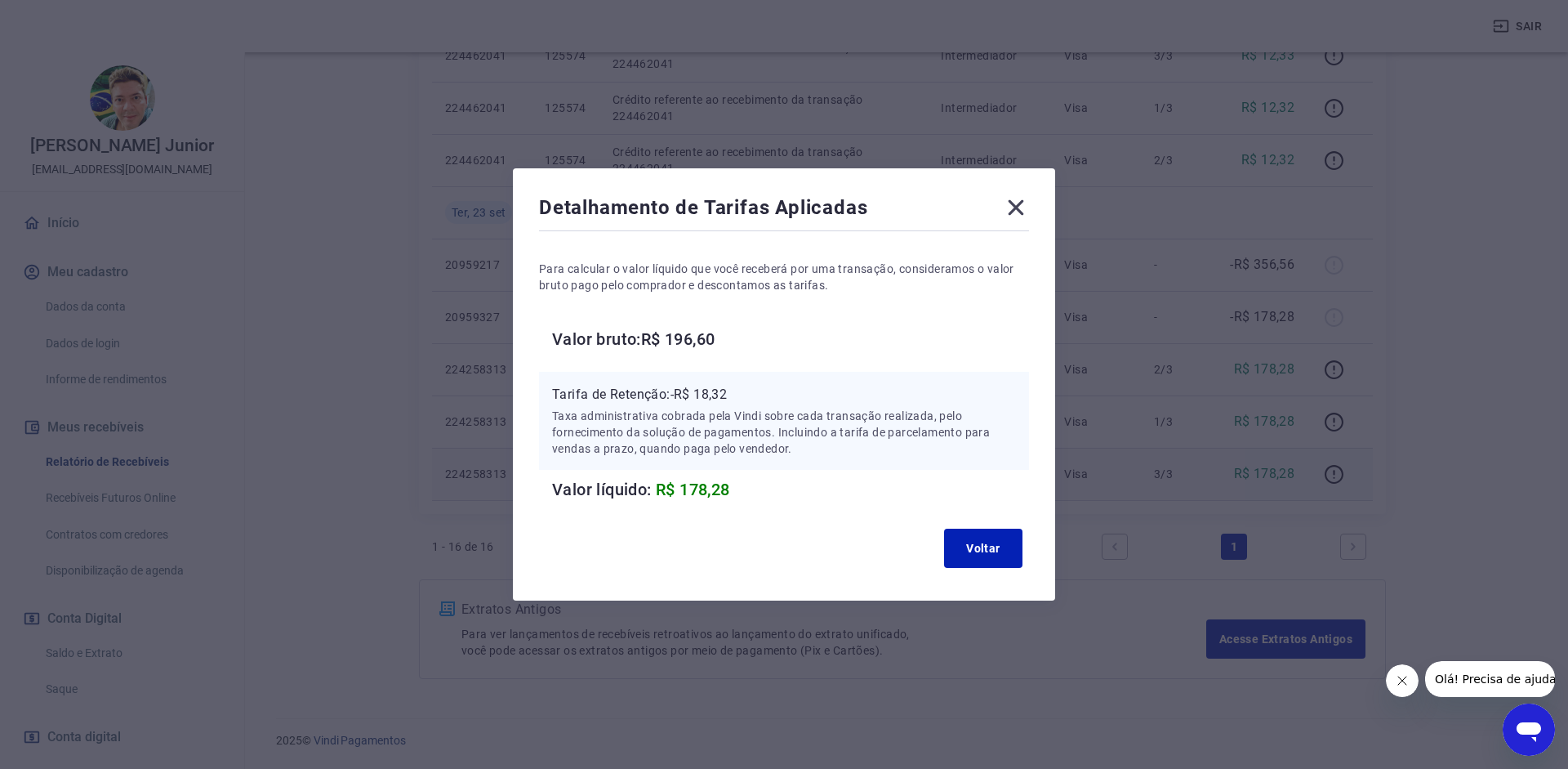
click at [1014, 213] on icon at bounding box center [1015, 207] width 26 height 26
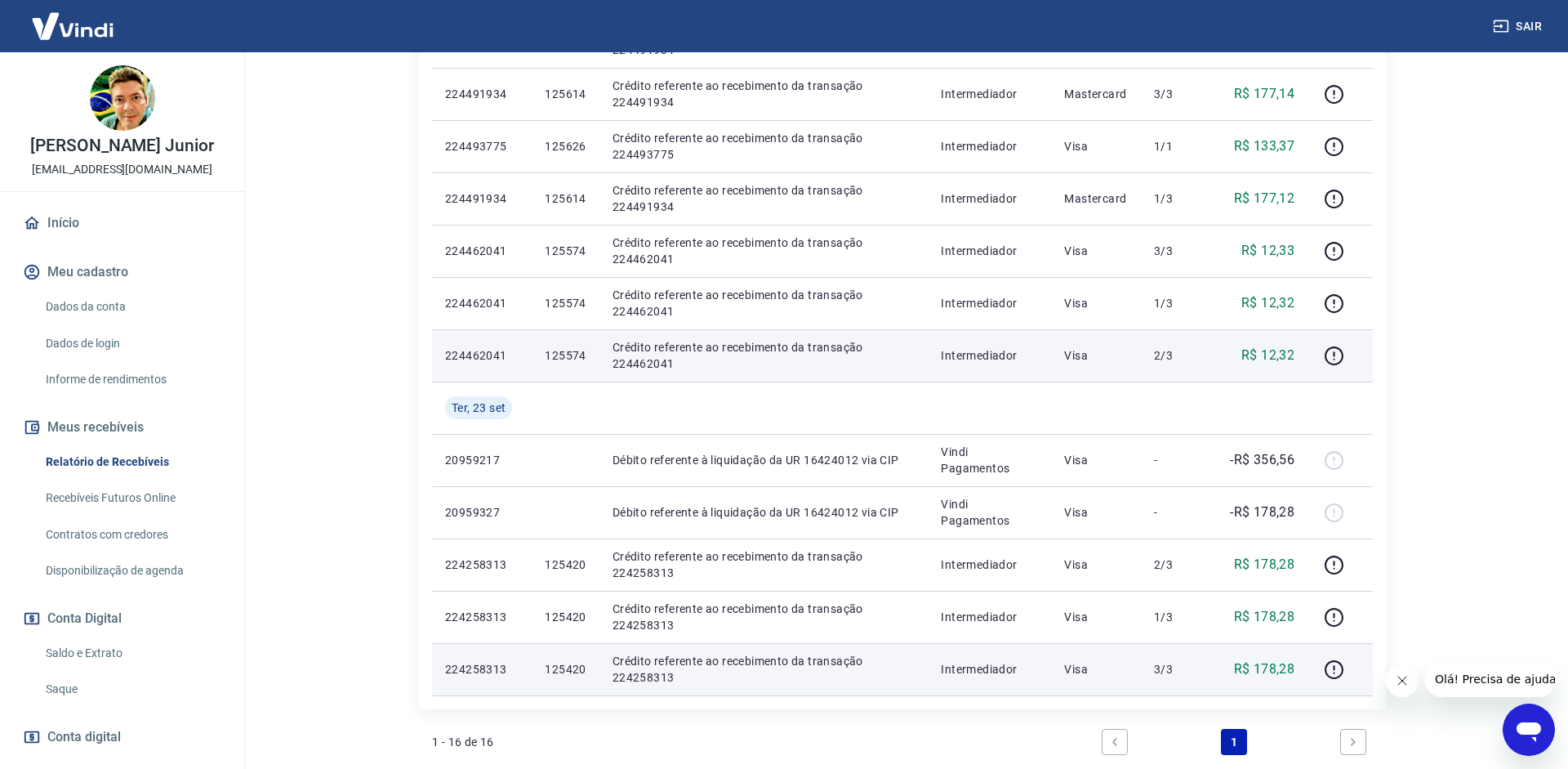
scroll to position [522, 0]
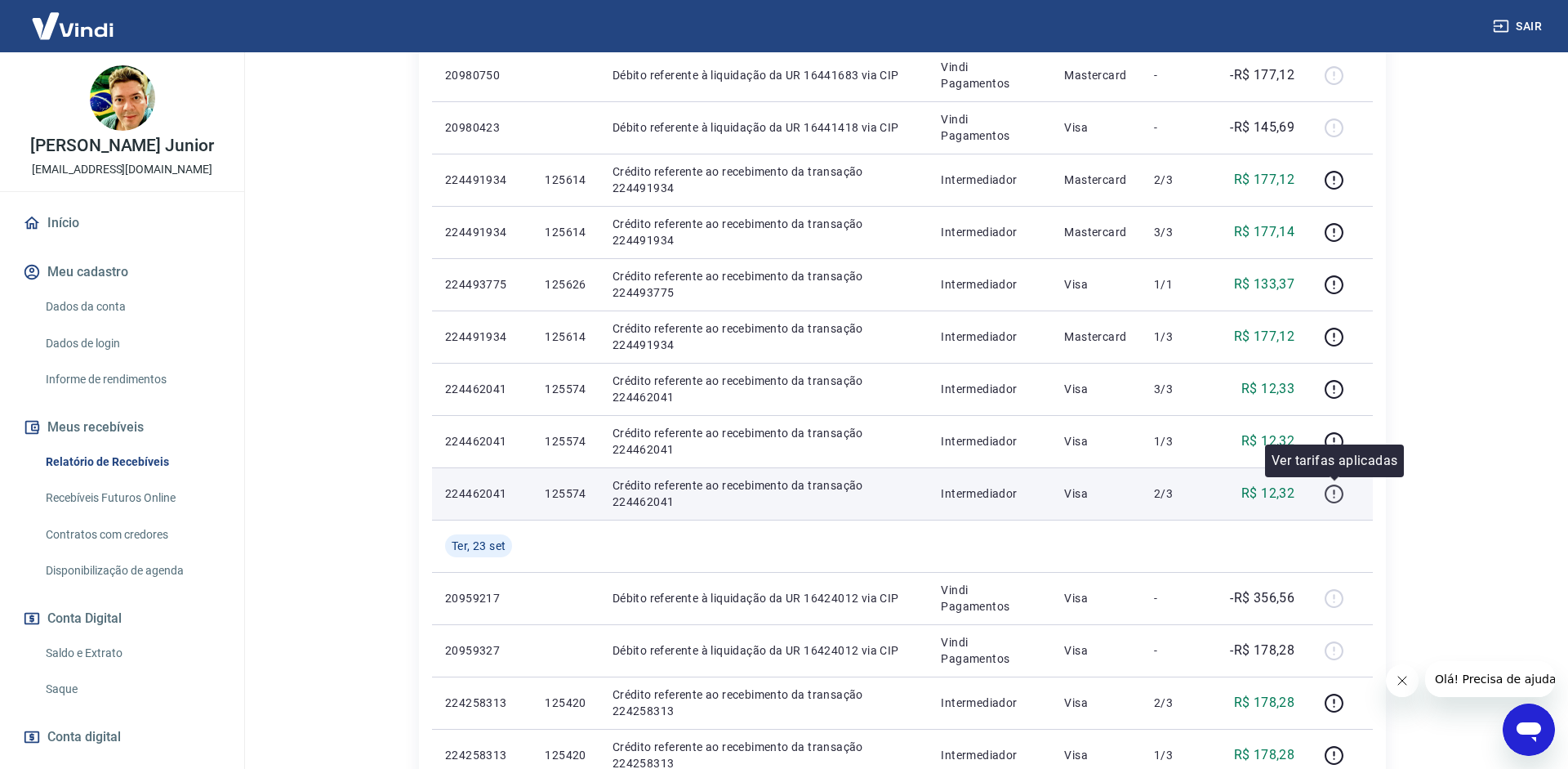
click at [1325, 503] on button "button" at bounding box center [1333, 493] width 26 height 26
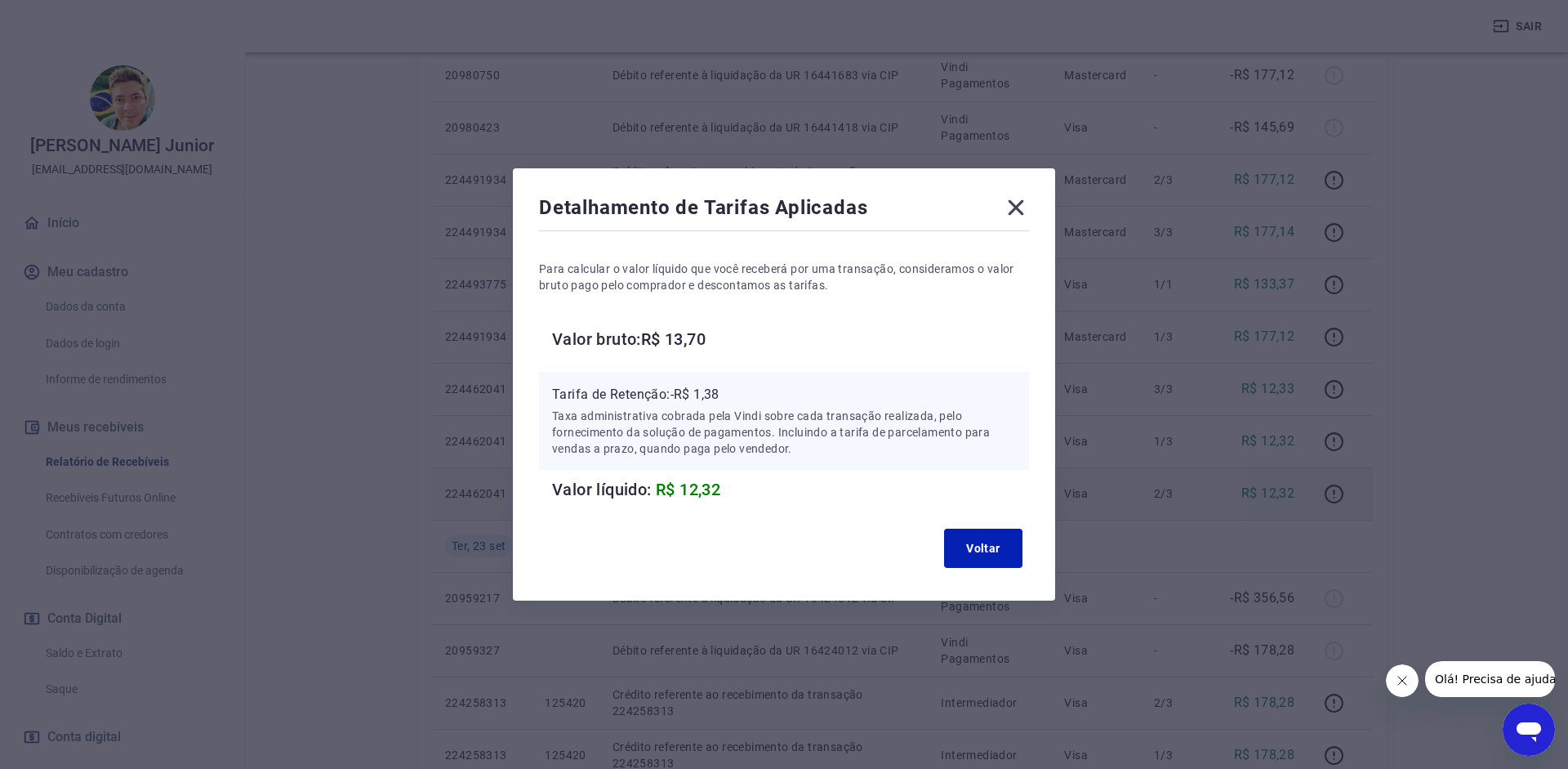
click at [1019, 209] on icon at bounding box center [1015, 207] width 26 height 26
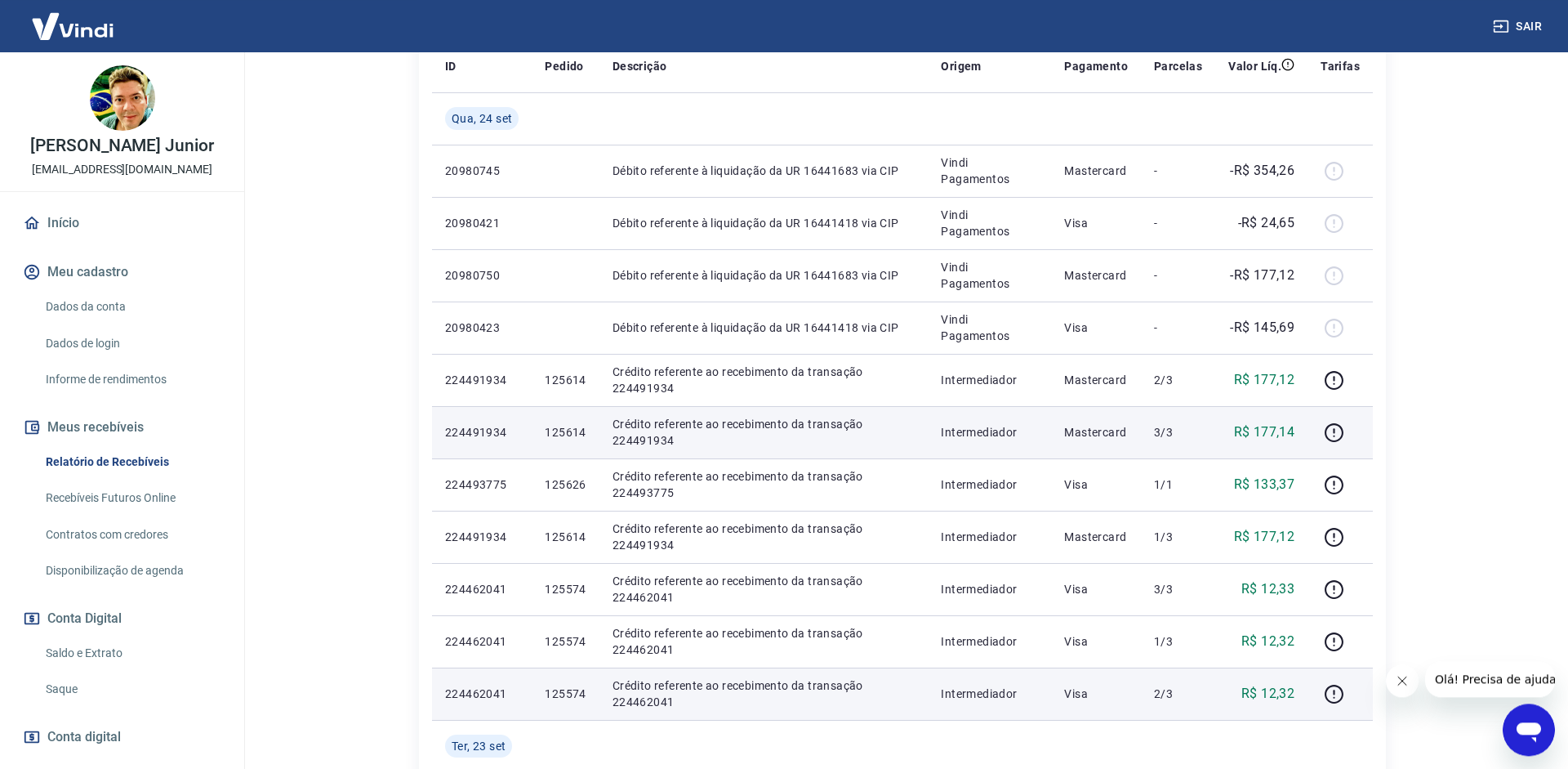
scroll to position [355, 0]
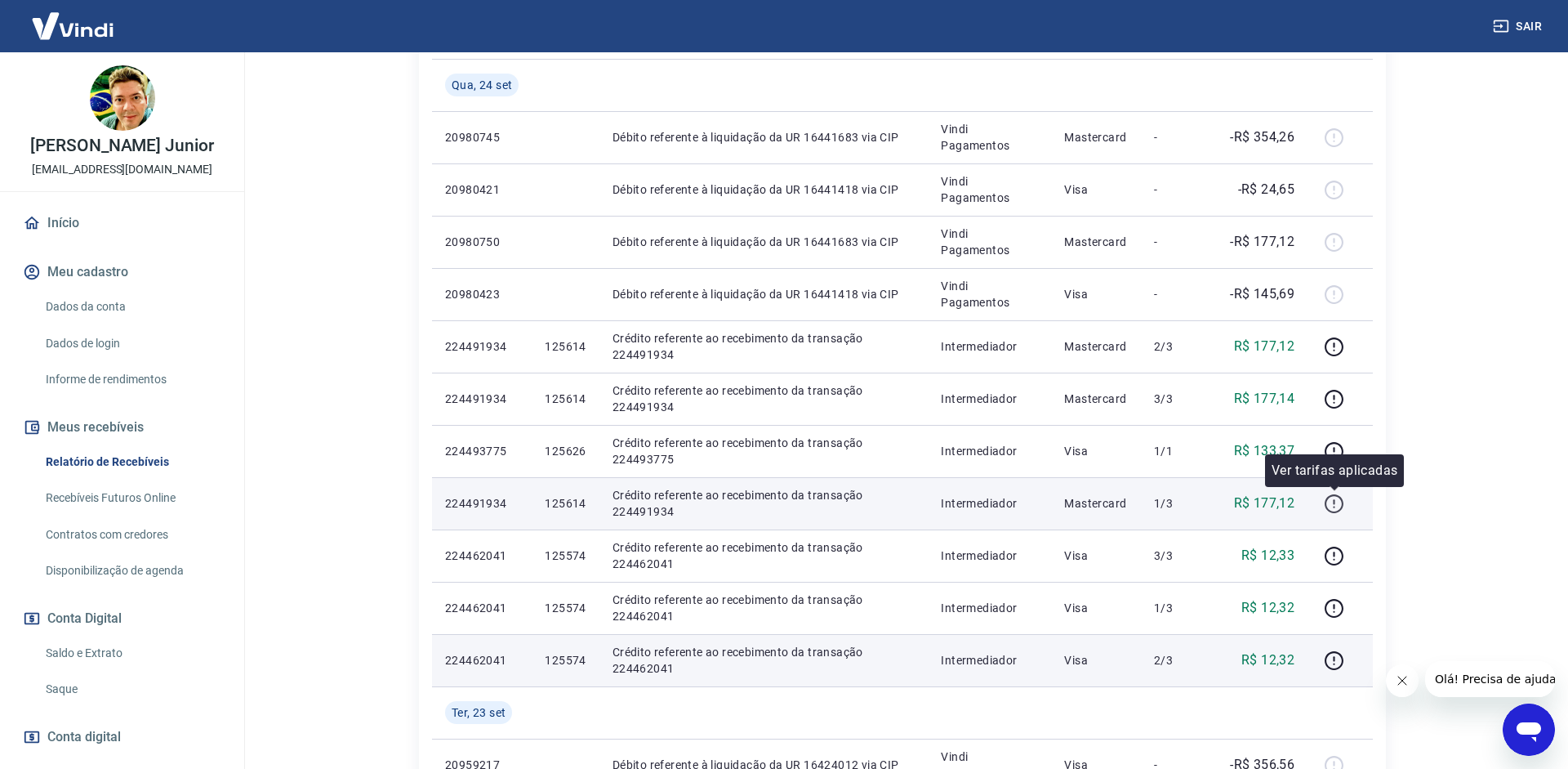
click at [1340, 504] on icon "button" at bounding box center [1334, 504] width 21 height 21
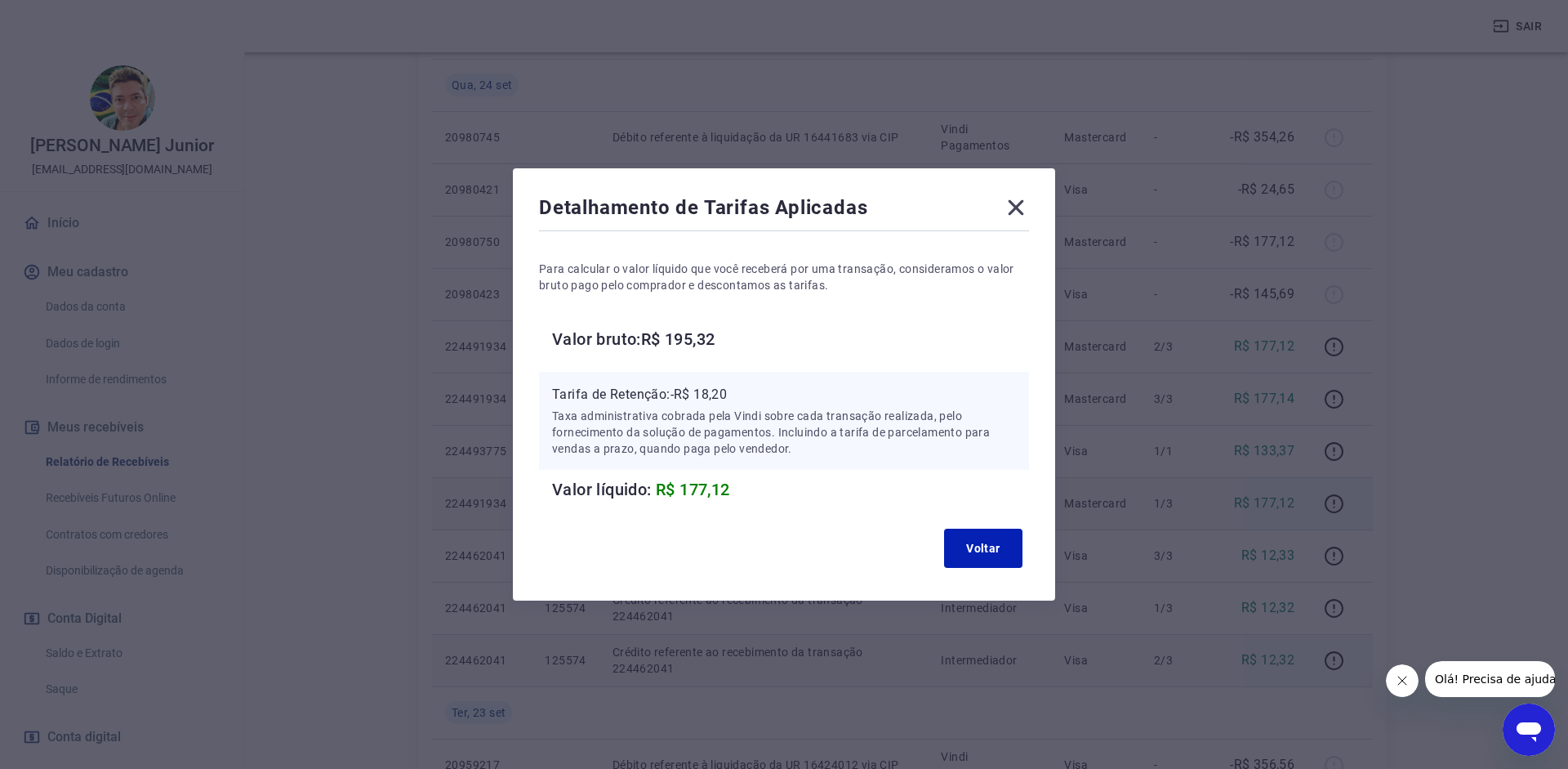
click at [998, 207] on div "Detalhamento de Tarifas Aplicadas" at bounding box center [784, 210] width 490 height 32
click at [1015, 208] on icon at bounding box center [1015, 207] width 26 height 26
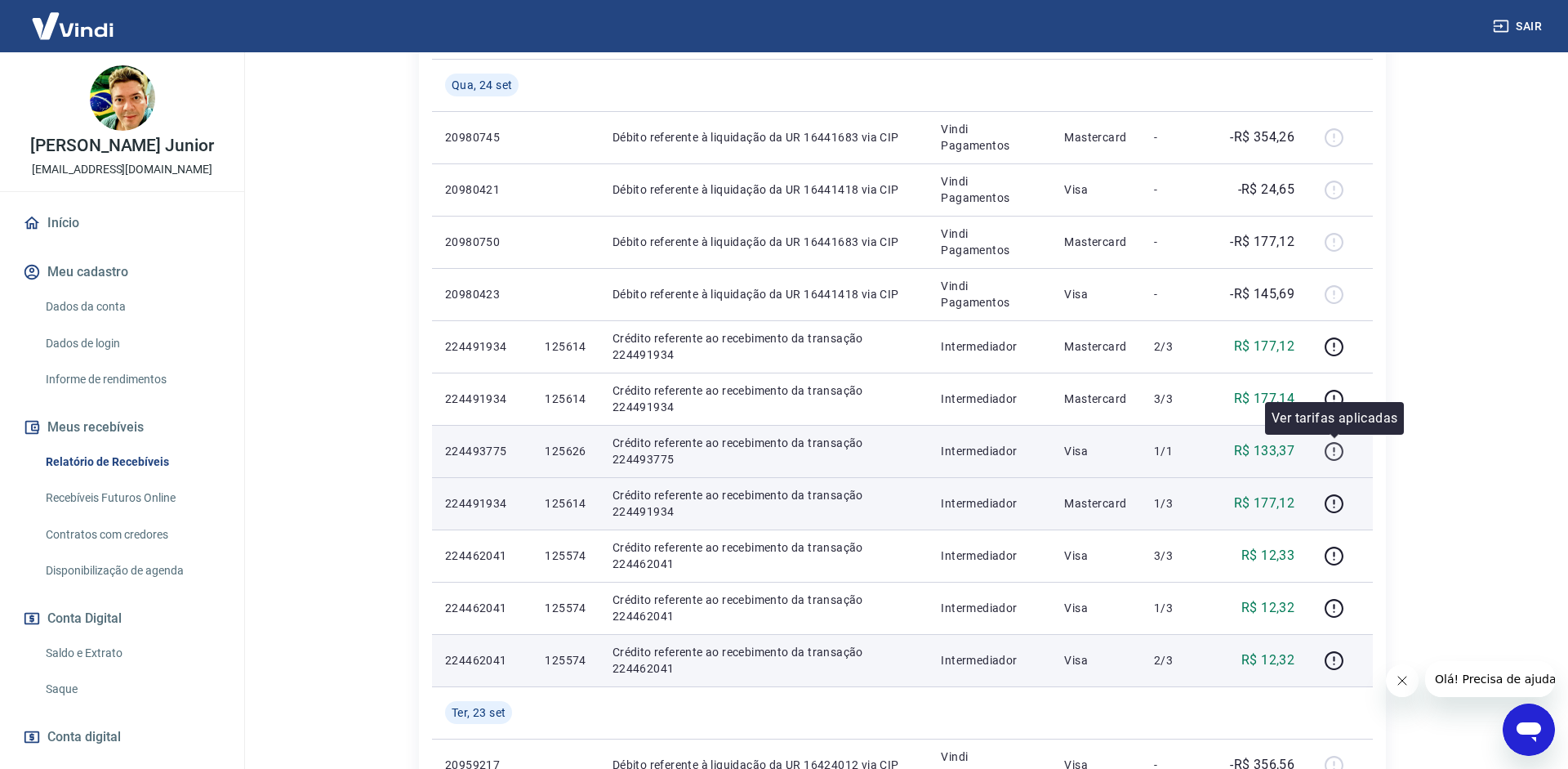
click at [1332, 446] on icon "button" at bounding box center [1334, 451] width 21 height 21
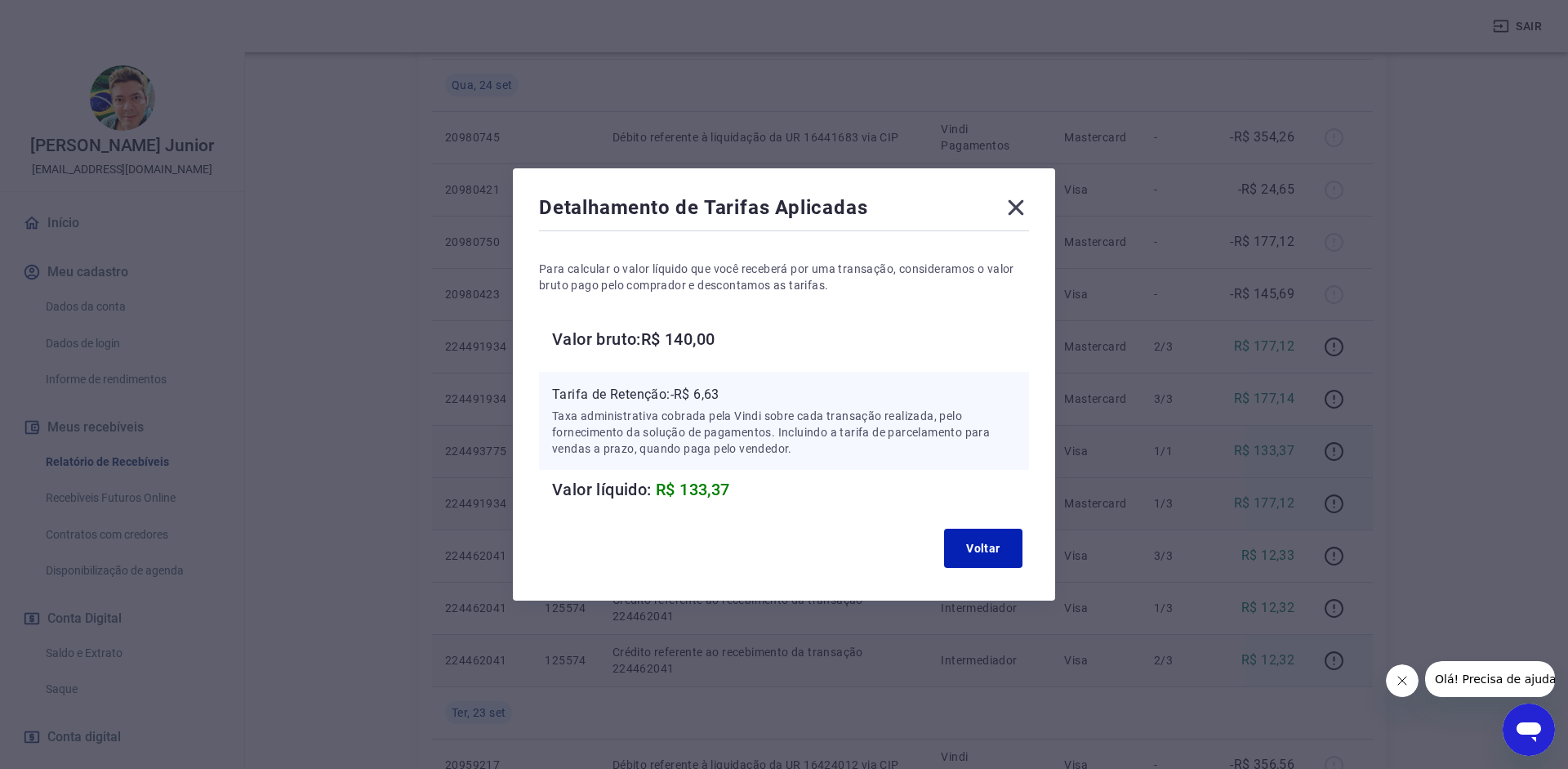
click at [1021, 214] on icon at bounding box center [1016, 208] width 16 height 16
